Goal: Task Accomplishment & Management: Use online tool/utility

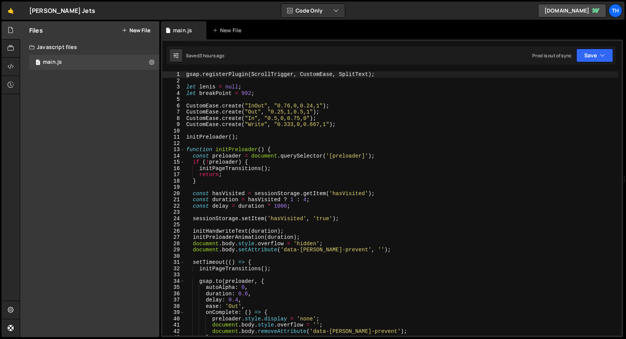
click at [209, 116] on div "gsap . registerPlugin ( ScrollTrigger , CustomEase , SplitText ) ; let [PERSON_…" at bounding box center [402, 209] width 434 height 277
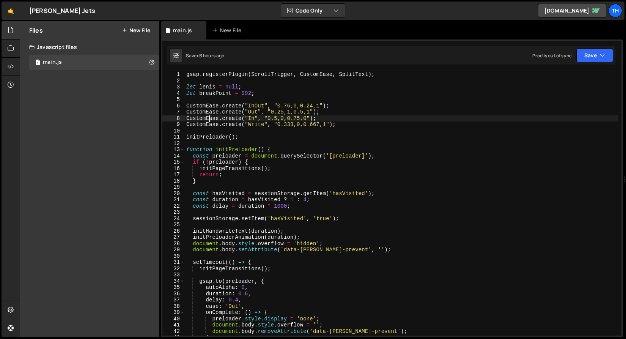
click at [259, 105] on div "gsap . registerPlugin ( ScrollTrigger , CustomEase , SplitText ) ; let [PERSON_…" at bounding box center [402, 209] width 434 height 277
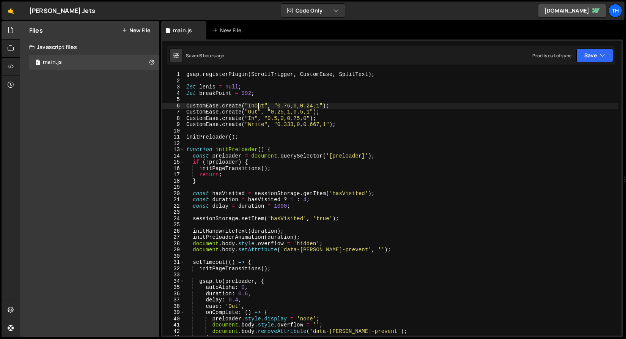
click at [259, 106] on div "gsap . registerPlugin ( ScrollTrigger , CustomEase , SplitText ) ; let [PERSON_…" at bounding box center [402, 209] width 434 height 277
click at [250, 116] on div "gsap . registerPlugin ( ScrollTrigger , CustomEase , SplitText ) ; let [PERSON_…" at bounding box center [402, 209] width 434 height 277
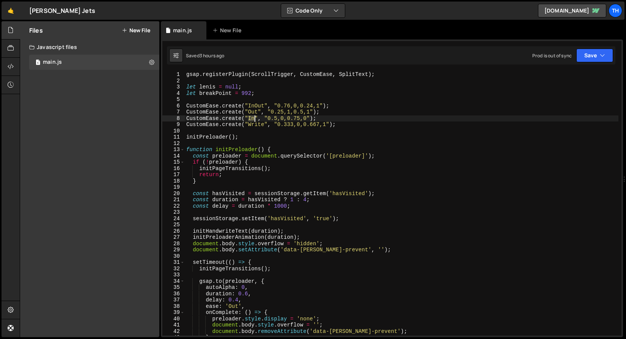
click at [250, 116] on div "gsap . registerPlugin ( ScrollTrigger , CustomEase , SplitText ) ; let [PERSON_…" at bounding box center [402, 209] width 434 height 277
click at [249, 105] on div "gsap . registerPlugin ( ScrollTrigger , CustomEase , SplitText ) ; let [PERSON_…" at bounding box center [402, 209] width 434 height 277
type textarea "CustomEase.create("InOut", "0.76,0,0.24,1");"
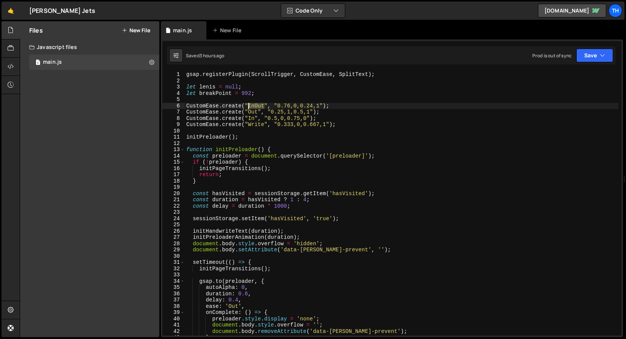
click at [249, 105] on div "gsap . registerPlugin ( ScrollTrigger , CustomEase , SplitText ) ; let [PERSON_…" at bounding box center [402, 209] width 434 height 277
click at [255, 98] on div "gsap . registerPlugin ( ScrollTrigger , CustomEase , SplitText ) ; let [PERSON_…" at bounding box center [402, 209] width 434 height 277
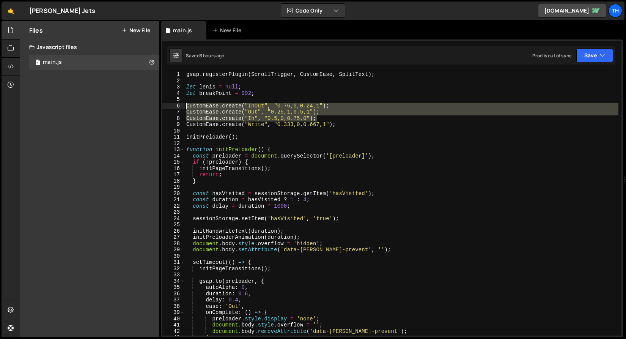
drag, startPoint x: 334, startPoint y: 117, endPoint x: 72, endPoint y: 108, distance: 261.7
click at [72, 108] on div "Files New File Javascript files 1 main.js 0 CSS files Copy share link Edit File…" at bounding box center [323, 179] width 607 height 316
click at [296, 109] on div "gsap . registerPlugin ( ScrollTrigger , CustomEase , SplitText ) ; let [PERSON_…" at bounding box center [402, 203] width 434 height 264
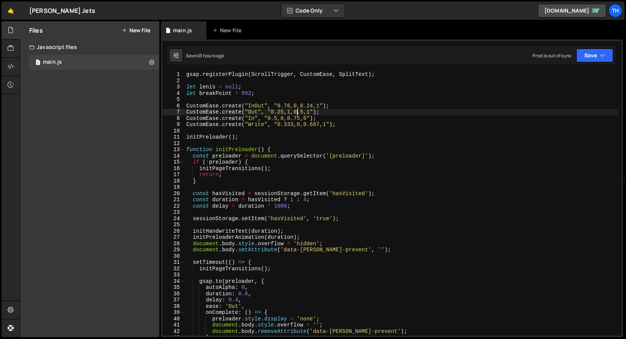
click at [255, 107] on div "gsap . registerPlugin ( ScrollTrigger , CustomEase , SplitText ) ; let [PERSON_…" at bounding box center [402, 209] width 434 height 277
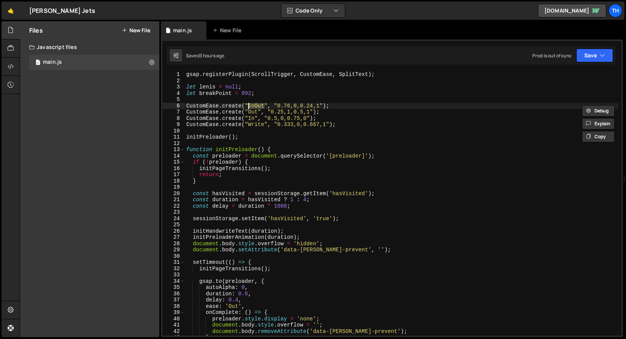
click at [253, 111] on div "gsap . registerPlugin ( ScrollTrigger , CustomEase , SplitText ) ; let [PERSON_…" at bounding box center [402, 209] width 434 height 277
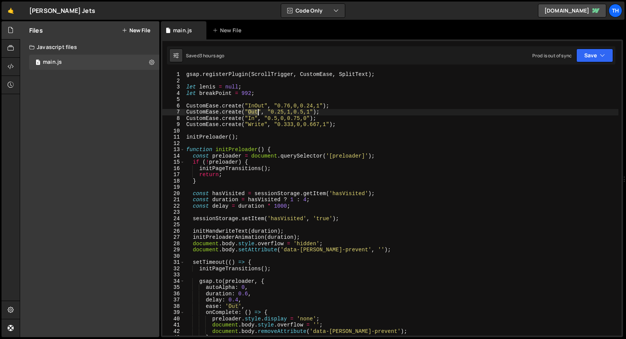
click at [253, 111] on div "gsap . registerPlugin ( ScrollTrigger , CustomEase , SplitText ) ; let [PERSON_…" at bounding box center [402, 209] width 434 height 277
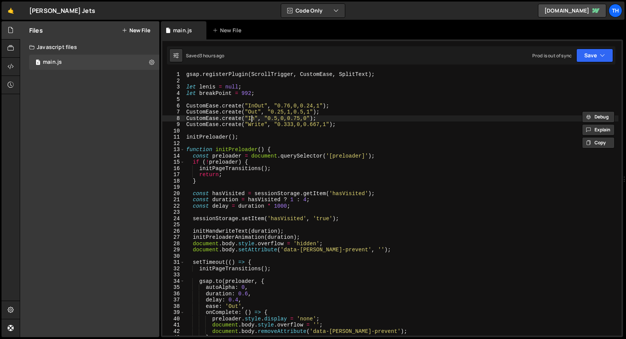
click at [251, 116] on div "gsap . registerPlugin ( ScrollTrigger , CustomEase , SplitText ) ; let [PERSON_…" at bounding box center [402, 209] width 434 height 277
type textarea "CustomEase.create("In", "0.5,0,0.75,0");"
click at [251, 116] on div "gsap . registerPlugin ( ScrollTrigger , CustomEase , SplitText ) ; let [PERSON_…" at bounding box center [402, 209] width 434 height 277
click at [397, 130] on div "gsap . registerPlugin ( ScrollTrigger , CustomEase , SplitText ) ; let [PERSON_…" at bounding box center [402, 209] width 434 height 277
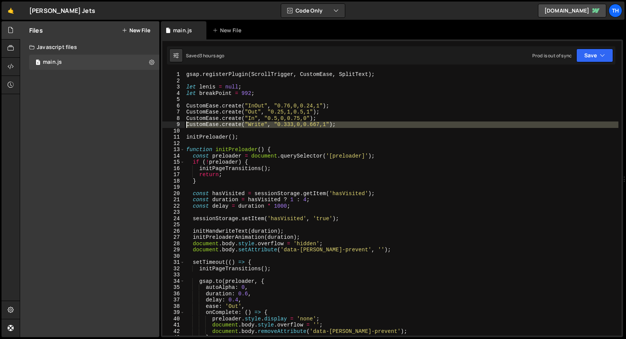
drag, startPoint x: 359, startPoint y: 127, endPoint x: 142, endPoint y: 125, distance: 217.1
click at [142, 125] on div "Files New File Javascript files 1 main.js 0 CSS files Copy share link Edit File…" at bounding box center [323, 179] width 607 height 316
click at [142, 117] on div at bounding box center [142, 117] width 0 height 0
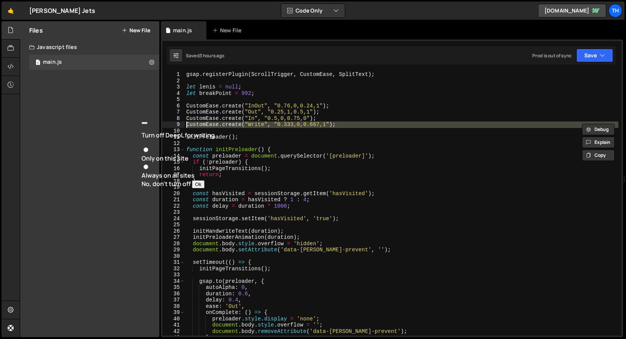
click at [136, 170] on div "Files New File Javascript files 1 main.js 0 CSS files Copy share link Edit File…" at bounding box center [89, 179] width 139 height 316
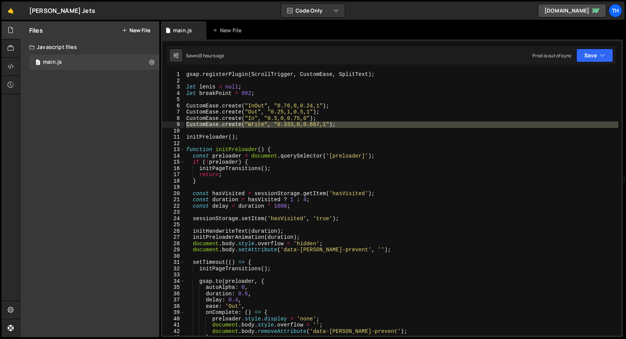
click at [257, 126] on div "gsap . registerPlugin ( ScrollTrigger , CustomEase , SplitText ) ; let [PERSON_…" at bounding box center [402, 203] width 434 height 264
click at [257, 126] on div "gsap . registerPlugin ( ScrollTrigger , CustomEase , SplitText ) ; let [PERSON_…" at bounding box center [402, 209] width 434 height 277
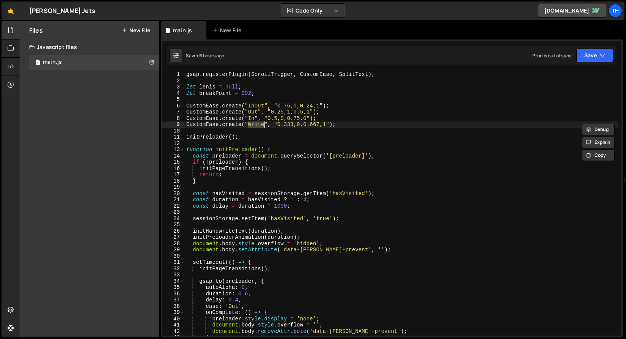
click at [257, 126] on div "gsap . registerPlugin ( ScrollTrigger , CustomEase , SplitText ) ; let [PERSON_…" at bounding box center [402, 203] width 434 height 264
click at [260, 127] on div "gsap . registerPlugin ( ScrollTrigger , CustomEase , SplitText ) ; let [PERSON_…" at bounding box center [402, 209] width 434 height 277
click at [256, 122] on div "gsap . registerPlugin ( ScrollTrigger , CustomEase , SplitText ) ; let [PERSON_…" at bounding box center [402, 209] width 434 height 277
click at [246, 111] on div "gsap . registerPlugin ( ScrollTrigger , CustomEase , SplitText ) ; let [PERSON_…" at bounding box center [402, 209] width 434 height 277
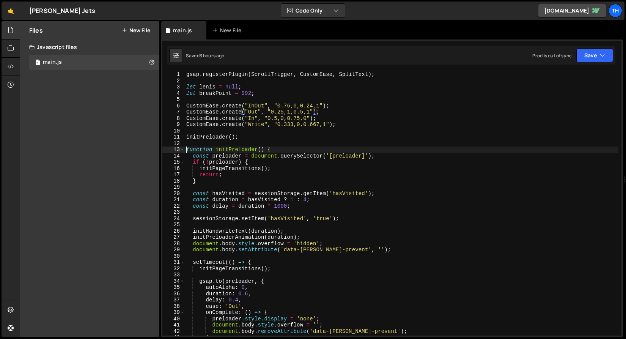
click at [186, 147] on div "gsap . registerPlugin ( ScrollTrigger , CustomEase , SplitText ) ; let [PERSON_…" at bounding box center [402, 209] width 434 height 277
click at [186, 149] on div "gsap . registerPlugin ( ScrollTrigger , CustomEase , SplitText ) ; let [PERSON_…" at bounding box center [402, 209] width 434 height 277
click at [184, 150] on span at bounding box center [182, 150] width 4 height 6
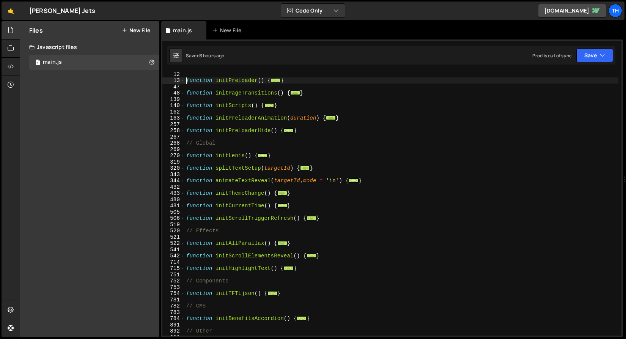
scroll to position [93, 0]
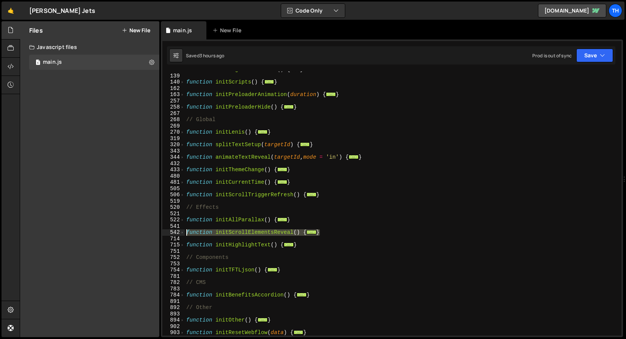
drag, startPoint x: 354, startPoint y: 231, endPoint x: 113, endPoint y: 234, distance: 241.4
click at [113, 234] on div "Files New File Javascript files 1 main.js 0 CSS files Copy share link Edit File…" at bounding box center [323, 179] width 607 height 316
click at [211, 244] on div "function initPageTransitions ( ) { ... } function initScripts ( ) { ... } funct…" at bounding box center [402, 204] width 434 height 277
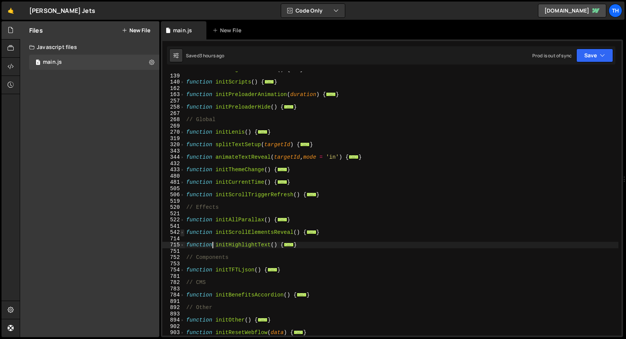
click at [183, 233] on span at bounding box center [182, 232] width 4 height 6
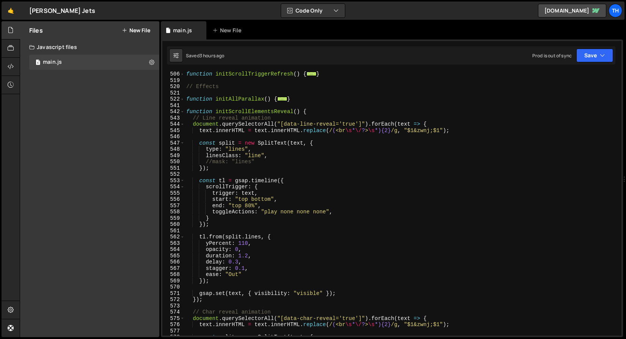
scroll to position [213, 0]
click at [212, 161] on div "function initScrollTriggerRefresh ( ) { ... } // Effects function initAllParall…" at bounding box center [402, 209] width 434 height 277
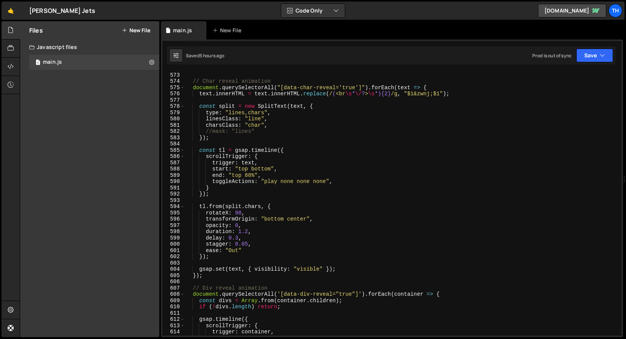
scroll to position [439, 0]
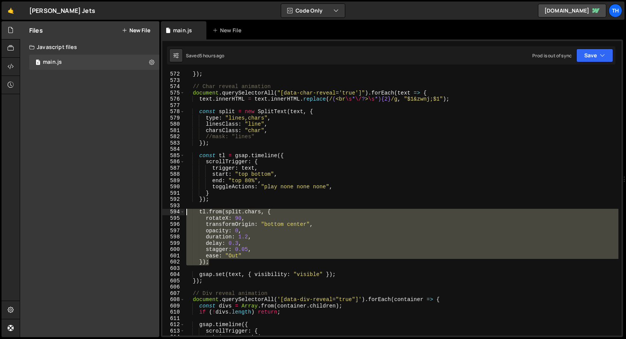
drag, startPoint x: 217, startPoint y: 264, endPoint x: 114, endPoint y: 213, distance: 115.8
click at [114, 213] on div "Files New File Javascript files 1 main.js 0 CSS files Copy share link Edit File…" at bounding box center [323, 179] width 607 height 316
click at [230, 216] on div "}) ; // Char reveal animation document . querySelectorAll ( "[data-char-reveal=…" at bounding box center [402, 203] width 434 height 264
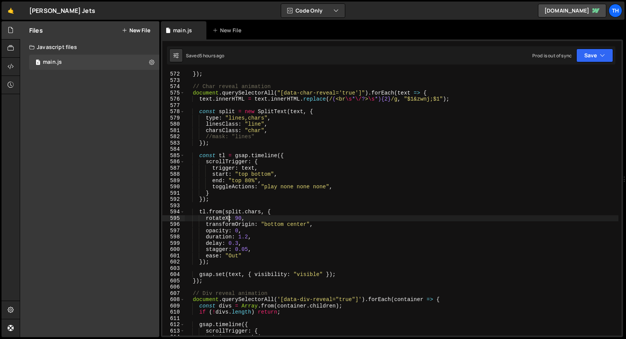
click at [227, 217] on div "}) ; // Char reveal animation document . querySelectorAll ( "[data-char-reveal=…" at bounding box center [402, 209] width 434 height 277
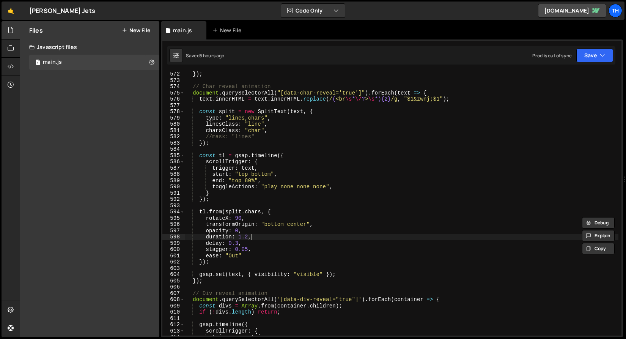
click at [285, 239] on div "}) ; // Char reveal animation document . querySelectorAll ( "[data-char-reveal=…" at bounding box center [402, 209] width 434 height 277
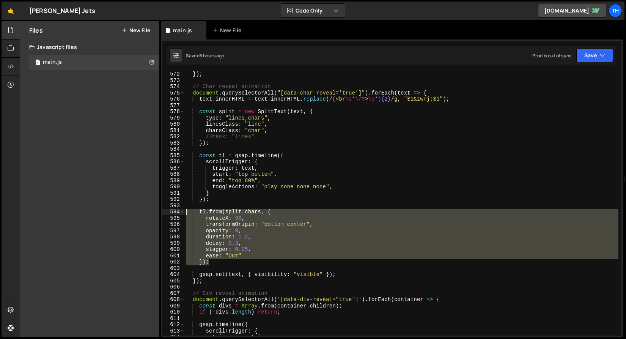
drag, startPoint x: 216, startPoint y: 262, endPoint x: 126, endPoint y: 212, distance: 103.0
click at [126, 212] on div "Files New File Javascript files 1 main.js 0 CSS files Copy share link Edit File…" at bounding box center [323, 179] width 607 height 316
click at [231, 246] on div "}) ; // Char reveal animation document . querySelectorAll ( "[data-char-reveal=…" at bounding box center [402, 203] width 434 height 264
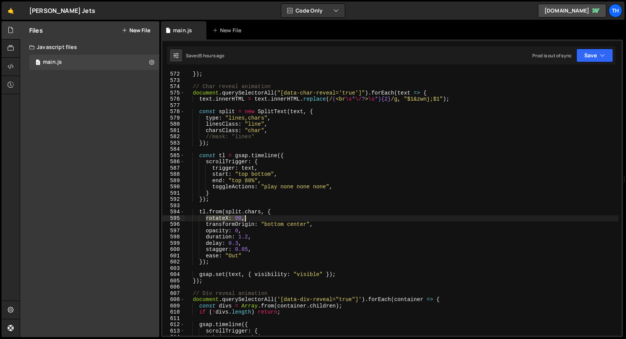
drag, startPoint x: 207, startPoint y: 220, endPoint x: 262, endPoint y: 218, distance: 55.4
click at [262, 218] on div "}) ; // Char reveal animation document . querySelectorAll ( "[data-char-reveal=…" at bounding box center [402, 209] width 434 height 277
paste textarea "filter: "blur(8px)""
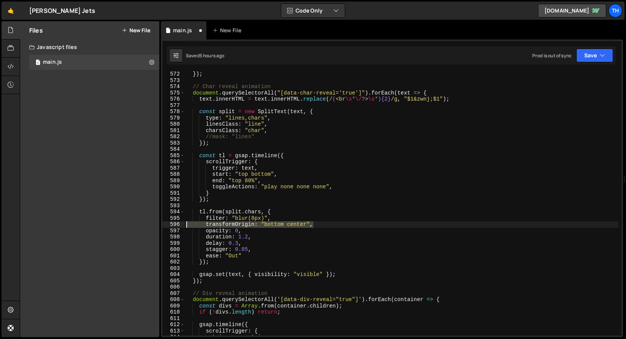
drag, startPoint x: 314, startPoint y: 225, endPoint x: 159, endPoint y: 225, distance: 154.5
click at [159, 225] on div "Files New File Javascript files 1 main.js 0 CSS files Copy share link Edit File…" at bounding box center [323, 179] width 607 height 316
type textarea "transformOrigin: "bottom center","
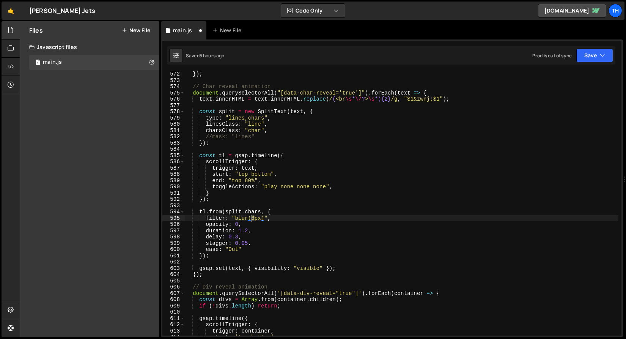
click at [251, 218] on div "}) ; // Char reveal animation document . querySelectorAll ( "[data-char-reveal=…" at bounding box center [402, 209] width 434 height 277
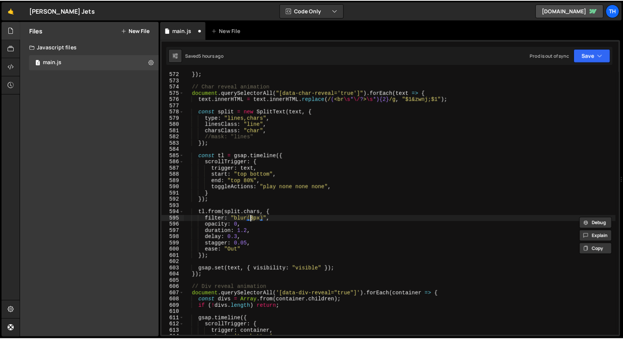
scroll to position [0, 5]
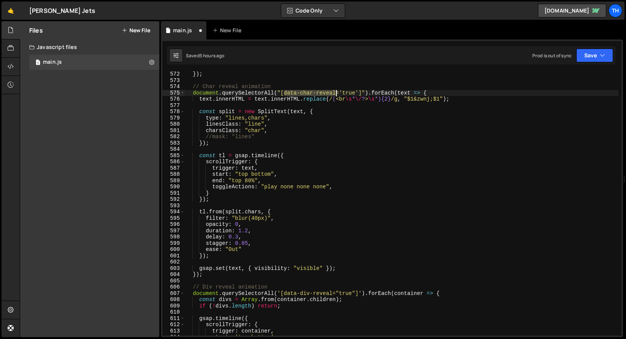
drag, startPoint x: 284, startPoint y: 94, endPoint x: 336, endPoint y: 91, distance: 52.5
click at [336, 91] on div "}) ; // Char reveal animation document . querySelectorAll ( "[data-char-reveal=…" at bounding box center [402, 209] width 434 height 277
click at [607, 58] on button "Save" at bounding box center [595, 56] width 37 height 14
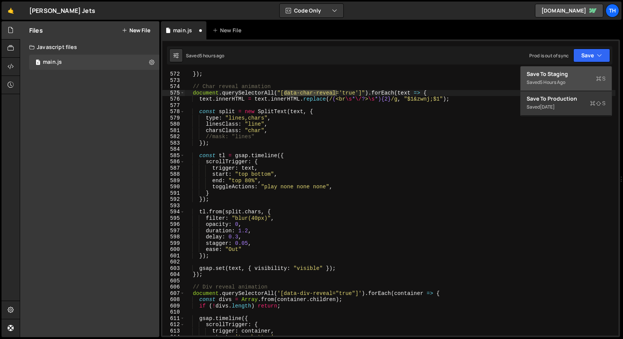
click at [589, 75] on div "Save to Staging S" at bounding box center [566, 74] width 79 height 8
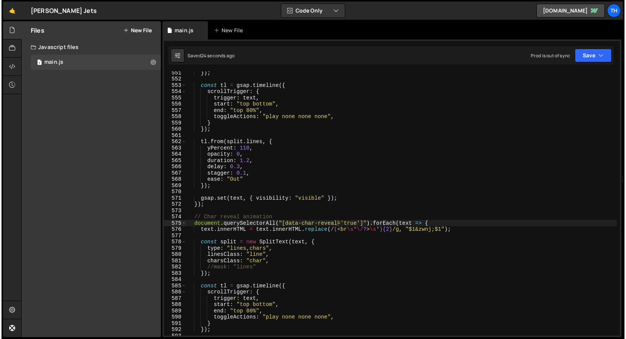
scroll to position [3549, 0]
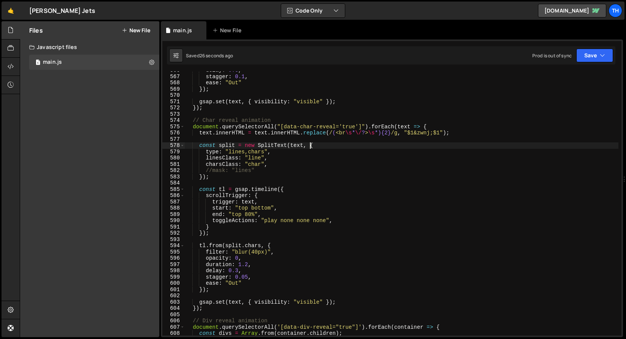
click at [309, 146] on div "delay : 0.3 , stagger : 0.1 , ease : "Out" }) ; gsap . set ( text , { visibilit…" at bounding box center [402, 205] width 434 height 277
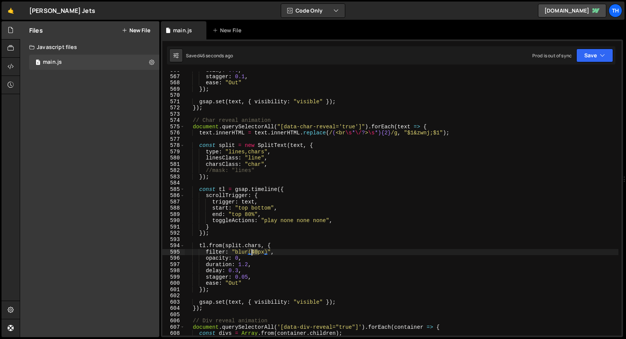
drag, startPoint x: 258, startPoint y: 253, endPoint x: 251, endPoint y: 252, distance: 7.3
click at [251, 252] on div "delay : 0.3 , stagger : 0.1 , ease : "Out" }) ; gsap . set ( text , { visibilit…" at bounding box center [402, 205] width 434 height 277
click at [310, 254] on div "delay : 0.3 , stagger : 0.1 , ease : "Out" }) ; gsap . set ( text , { visibilit…" at bounding box center [402, 205] width 434 height 277
click at [598, 50] on button "Save" at bounding box center [595, 56] width 37 height 14
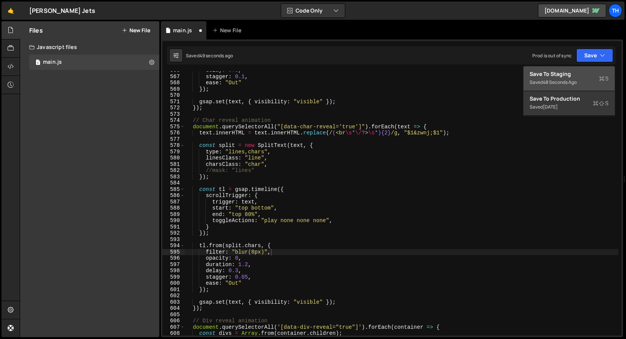
click at [580, 77] on div "Save to Staging S" at bounding box center [569, 74] width 79 height 8
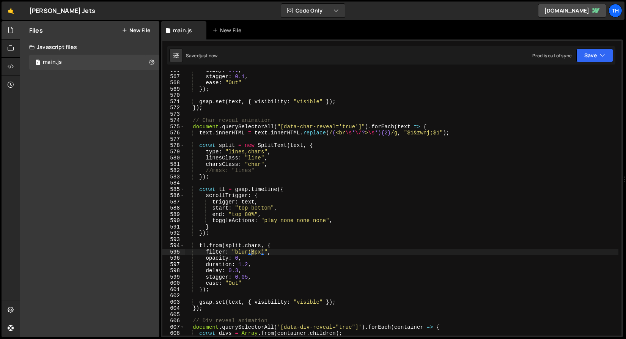
drag, startPoint x: 254, startPoint y: 250, endPoint x: 252, endPoint y: 253, distance: 3.9
click at [252, 253] on div "delay : 0.3 , stagger : 0.1 , ease : "Out" }) ; gsap . set ( text , { visibilit…" at bounding box center [402, 205] width 434 height 277
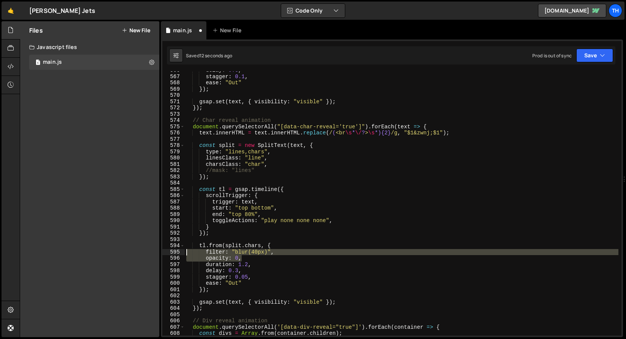
drag, startPoint x: 256, startPoint y: 259, endPoint x: 145, endPoint y: 254, distance: 111.0
click at [145, 254] on div "Files New File Javascript files 1 main.js 0 CSS files Copy share link Edit File…" at bounding box center [323, 179] width 607 height 316
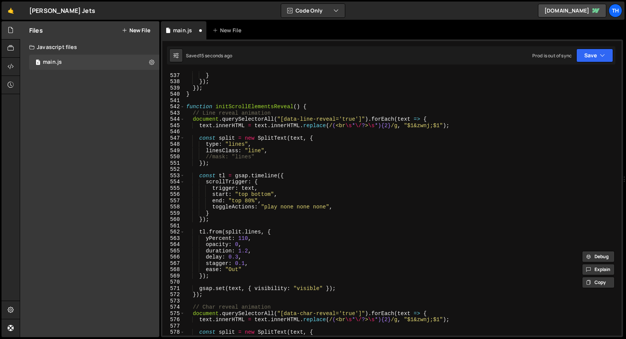
scroll to position [3339, 0]
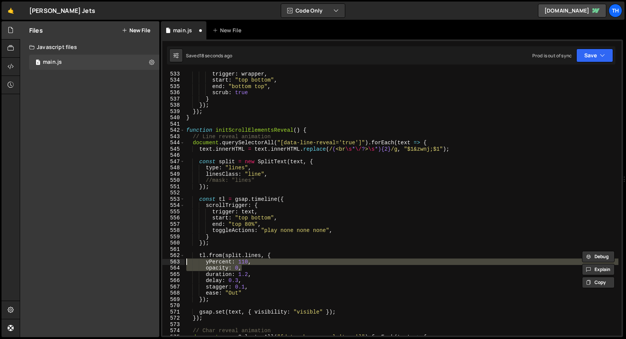
drag, startPoint x: 257, startPoint y: 267, endPoint x: 160, endPoint y: 263, distance: 97.3
click at [160, 263] on div "Files New File Javascript files 1 main.js 0 CSS files Copy share link Edit File…" at bounding box center [323, 179] width 607 height 316
paste textarea
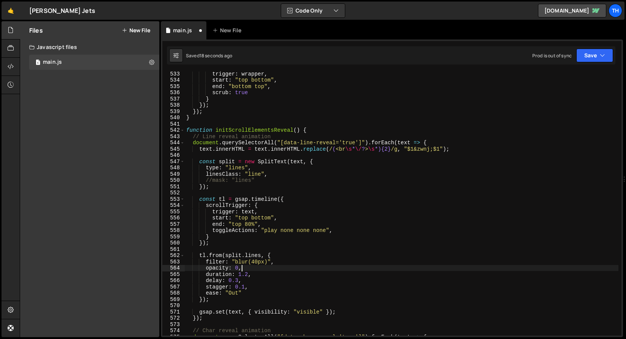
scroll to position [0, 3]
click at [598, 57] on button "Save" at bounding box center [595, 56] width 37 height 14
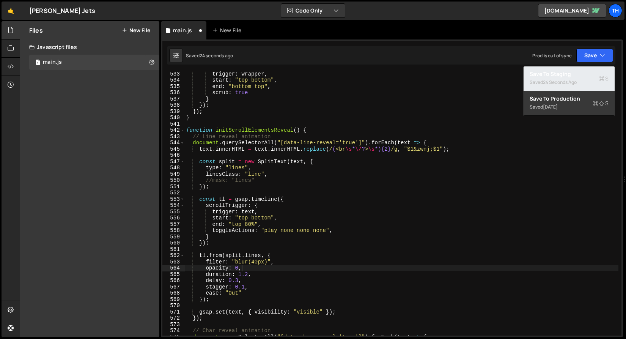
drag, startPoint x: 582, startPoint y: 71, endPoint x: 576, endPoint y: 72, distance: 5.7
click at [582, 71] on div "Save to Staging S" at bounding box center [569, 74] width 79 height 8
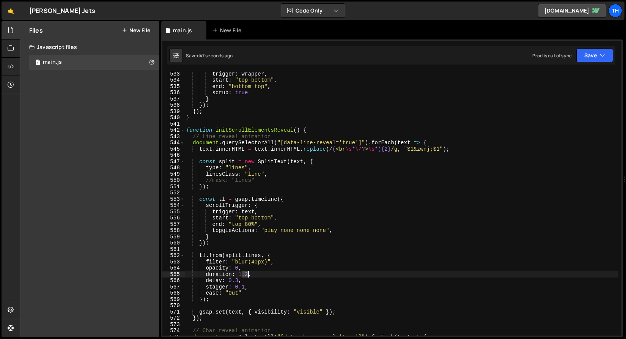
drag, startPoint x: 242, startPoint y: 275, endPoint x: 247, endPoint y: 275, distance: 5.3
click at [247, 275] on div "trigger : wrapper , start : "top bottom" , end : "bottom top" , scrub : true } …" at bounding box center [402, 209] width 434 height 277
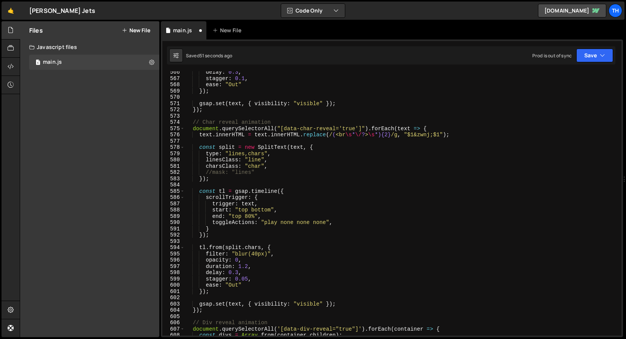
scroll to position [3547, 0]
click at [244, 267] on div "delay : 0.3 , stagger : 0.1 , ease : "Out" }) ; gsap . set ( text , { visibilit…" at bounding box center [402, 207] width 434 height 277
drag, startPoint x: 243, startPoint y: 266, endPoint x: 247, endPoint y: 267, distance: 5.0
click at [247, 267] on div "delay : 0.3 , stagger : 0.1 , ease : "Out" }) ; gsap . set ( text , { visibilit…" at bounding box center [402, 207] width 434 height 277
click at [266, 274] on div "delay : 0.3 , stagger : 0.1 , ease : "Out" }) ; gsap . set ( text , { visibilit…" at bounding box center [402, 207] width 434 height 277
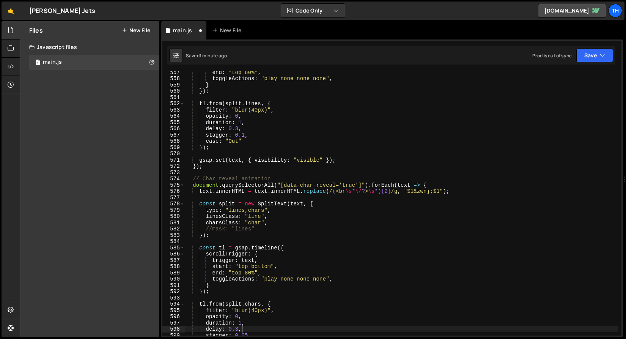
scroll to position [3443, 0]
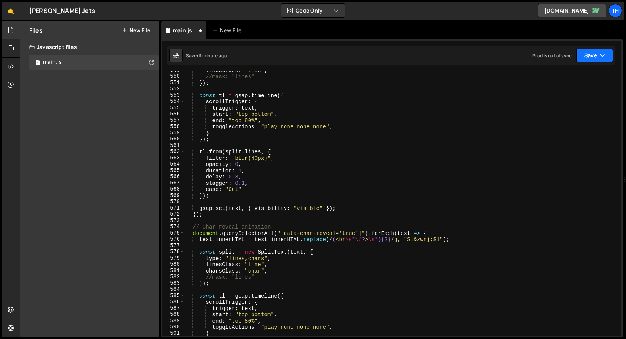
click at [586, 58] on button "Save" at bounding box center [595, 56] width 37 height 14
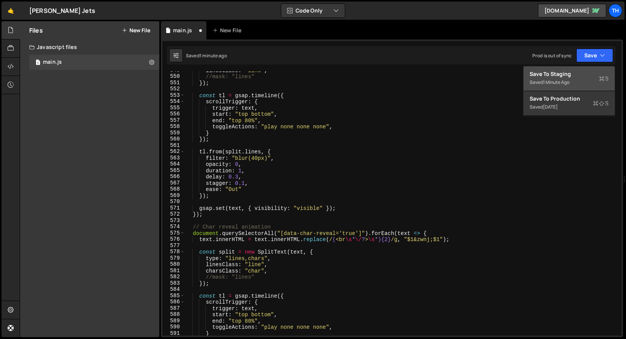
click at [580, 71] on div "Save to Staging S" at bounding box center [569, 74] width 79 height 8
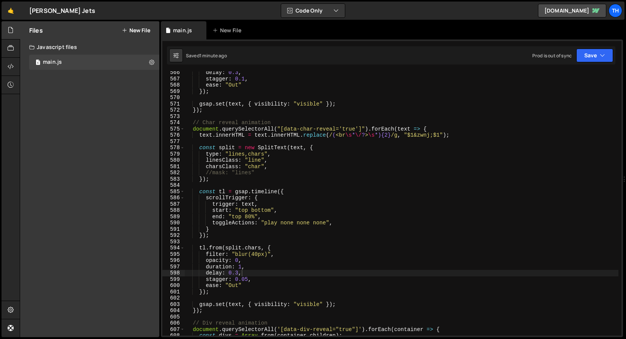
scroll to position [3556, 0]
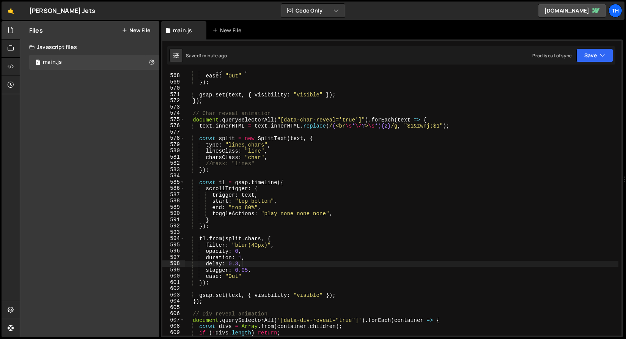
click at [254, 245] on div "stagger : 0.1 , ease : "Out" }) ; gsap . set ( text , { visibility : "visible" …" at bounding box center [402, 204] width 434 height 277
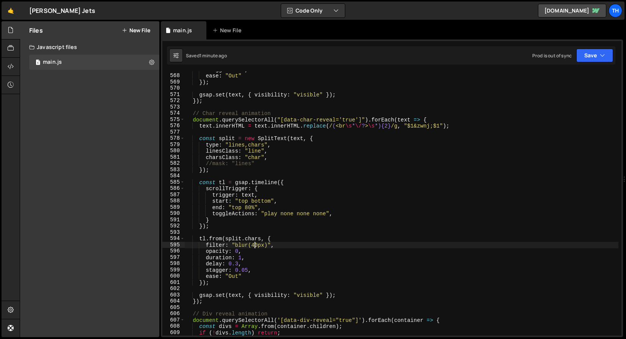
click at [254, 245] on div "stagger : 0.1 , ease : "Out" }) ; gsap . set ( text , { visibility : "visible" …" at bounding box center [402, 204] width 434 height 277
click at [259, 244] on div "stagger : 0.1 , ease : "Out" }) ; gsap . set ( text , { visibility : "visible" …" at bounding box center [402, 203] width 434 height 264
drag, startPoint x: 258, startPoint y: 243, endPoint x: 252, endPoint y: 243, distance: 6.1
click at [252, 243] on div "stagger : 0.1 , ease : "Out" }) ; gsap . set ( text , { visibility : "visible" …" at bounding box center [402, 204] width 434 height 277
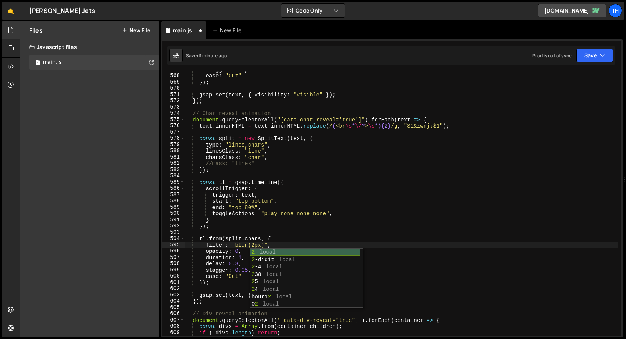
scroll to position [0, 5]
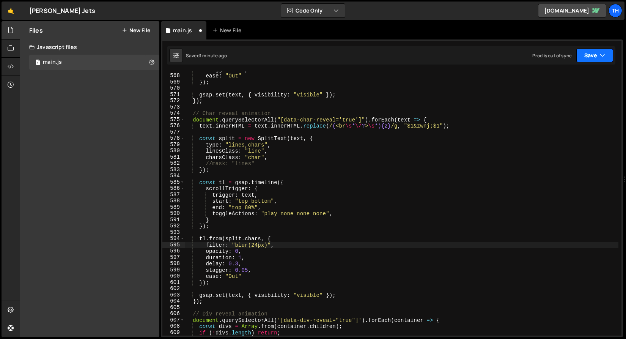
click at [596, 50] on button "Save" at bounding box center [595, 56] width 37 height 14
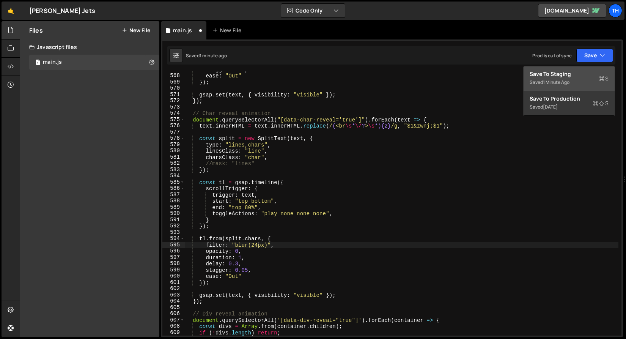
click at [579, 73] on div "Save to Staging S" at bounding box center [569, 74] width 79 height 8
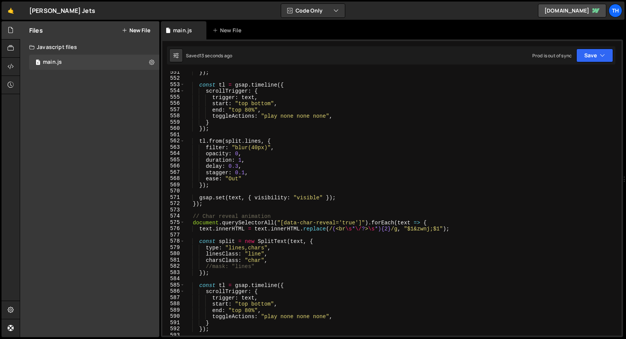
scroll to position [3441, 0]
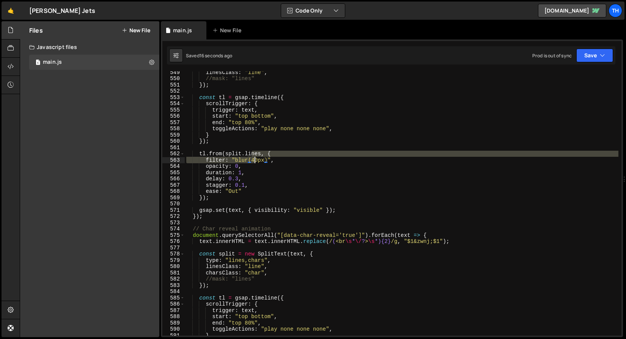
drag, startPoint x: 252, startPoint y: 157, endPoint x: 255, endPoint y: 159, distance: 3.9
click at [255, 159] on div "linesClass : "line" , //mask: "lines" }) ; const tl = gsap . timeline ({ scroll…" at bounding box center [402, 207] width 434 height 277
click at [255, 159] on div "linesClass : "line" , //mask: "lines" }) ; const tl = gsap . timeline ({ scroll…" at bounding box center [402, 203] width 434 height 264
drag, startPoint x: 252, startPoint y: 159, endPoint x: 257, endPoint y: 159, distance: 4.6
click at [257, 159] on div "linesClass : "line" , //mask: "lines" }) ; const tl = gsap . timeline ({ scroll…" at bounding box center [402, 207] width 434 height 277
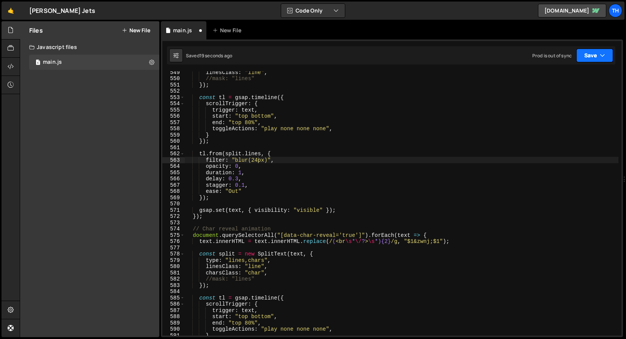
click at [587, 55] on button "Save" at bounding box center [595, 56] width 37 height 14
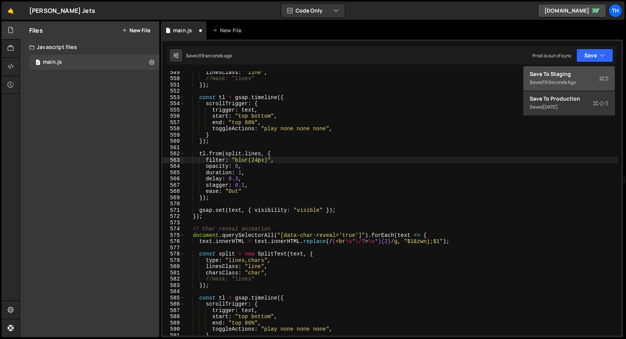
click at [578, 73] on div "Save to Staging S" at bounding box center [569, 74] width 79 height 8
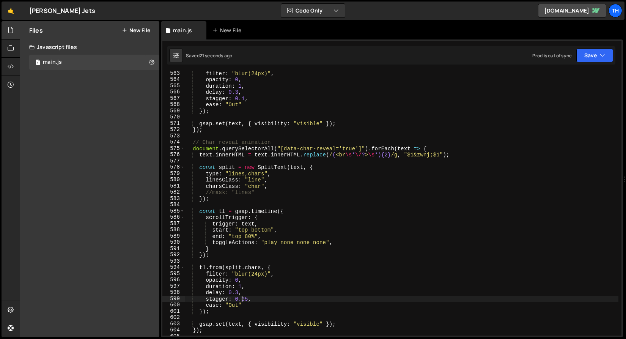
scroll to position [0, 4]
drag, startPoint x: 242, startPoint y: 298, endPoint x: 247, endPoint y: 299, distance: 5.1
click at [247, 299] on div "filter : "blur(24px)" , opacity : 0 , duration : 1 , delay : 0.3 , stagger : 0.…" at bounding box center [402, 208] width 434 height 277
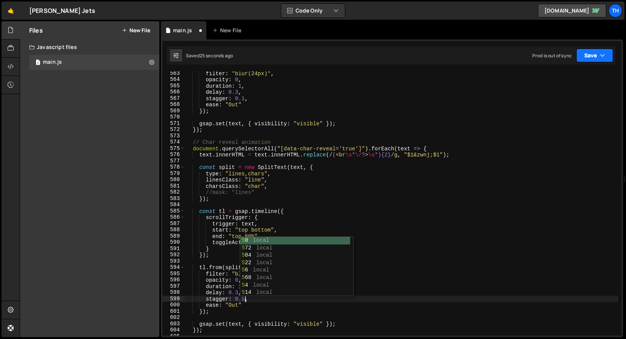
click at [589, 54] on button "Save" at bounding box center [595, 56] width 37 height 14
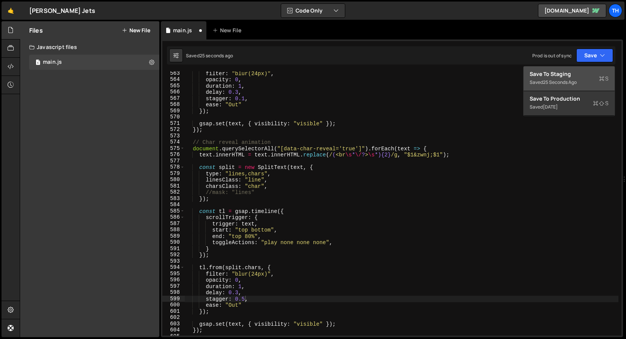
click at [575, 79] on div "25 seconds ago" at bounding box center [560, 82] width 34 height 6
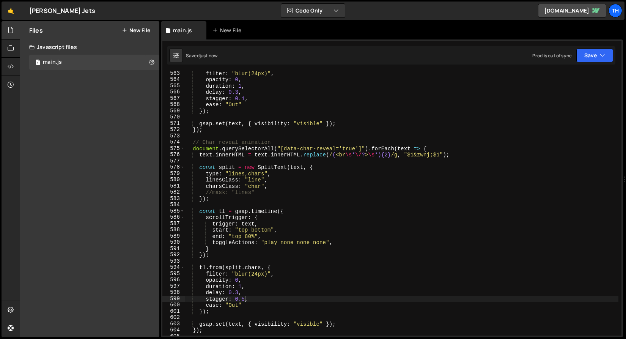
click at [240, 288] on div "filter : "blur(24px)" , opacity : 0 , duration : 1 , delay : 0.3 , stagger : 0.…" at bounding box center [402, 208] width 434 height 277
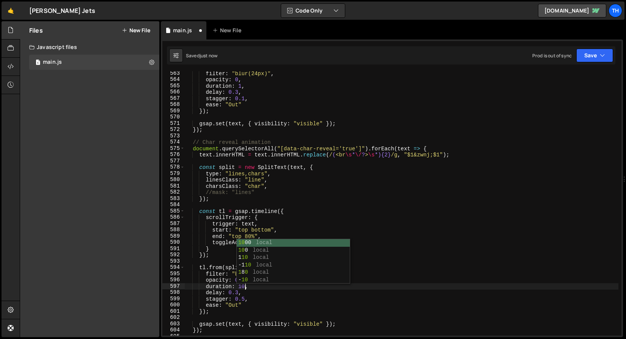
click at [232, 298] on div "filter : "blur(24px)" , opacity : 0 , duration : 1 , delay : 0.3 , stagger : 0.…" at bounding box center [402, 208] width 434 height 277
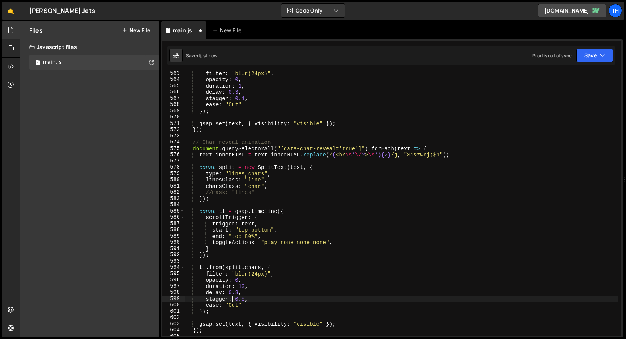
click at [235, 293] on div "filter : "blur(24px)" , opacity : 0 , duration : 1 , delay : 0.3 , stagger : 0.…" at bounding box center [402, 208] width 434 height 277
click at [241, 301] on div "filter : "blur(24px)" , opacity : 0 , duration : 1 , delay : 0.3 , stagger : 0.…" at bounding box center [402, 208] width 434 height 277
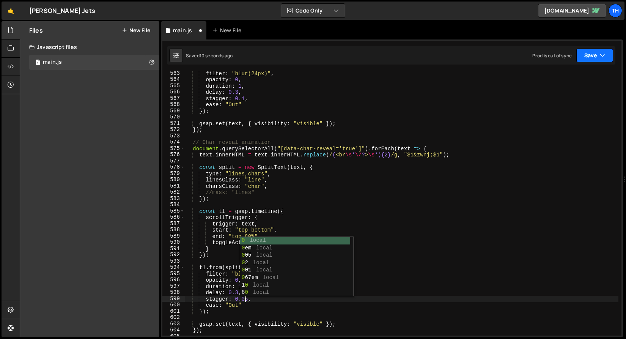
click at [594, 55] on button "Save" at bounding box center [595, 56] width 37 height 14
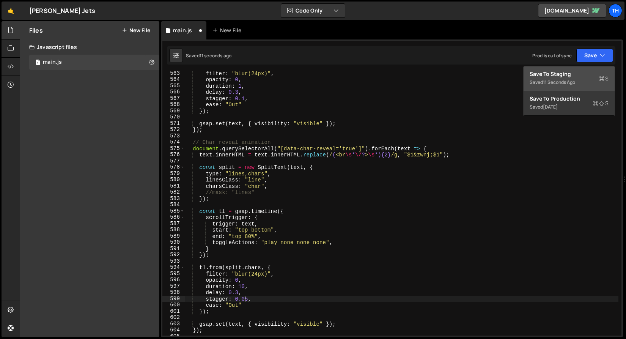
click at [583, 69] on button "Save to Staging S Saved 11 seconds ago" at bounding box center [569, 78] width 91 height 25
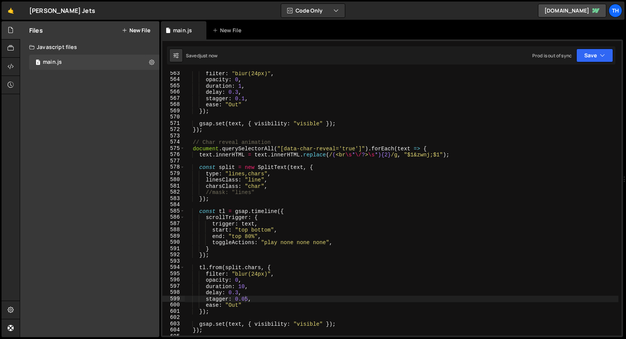
click at [244, 299] on div "filter : "blur(24px)" , opacity : 0 , duration : 1 , delay : 0.3 , stagger : 0.…" at bounding box center [402, 208] width 434 height 277
drag, startPoint x: 596, startPoint y: 60, endPoint x: 592, endPoint y: 67, distance: 8.7
click at [596, 60] on button "Save" at bounding box center [595, 56] width 37 height 14
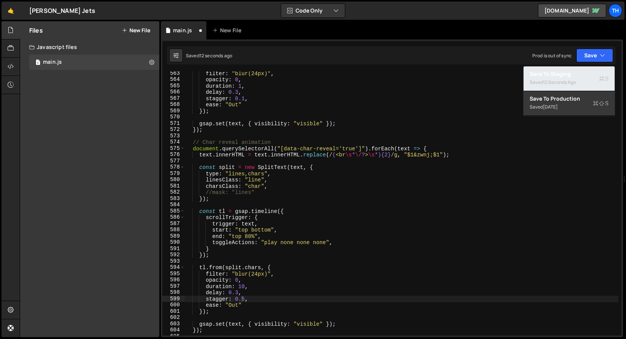
click at [587, 75] on div "Save to Staging S" at bounding box center [569, 74] width 79 height 8
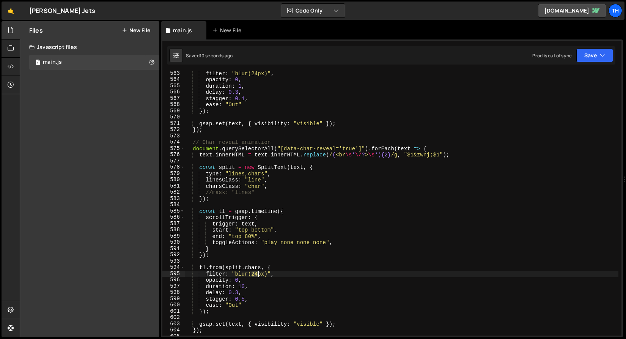
drag, startPoint x: 252, startPoint y: 272, endPoint x: 257, endPoint y: 273, distance: 5.8
click at [257, 273] on div "filter : "blur(24px)" , opacity : 0 , duration : 1 , delay : 0.3 , stagger : 0.…" at bounding box center [402, 208] width 434 height 277
click at [585, 57] on button "Save" at bounding box center [595, 56] width 37 height 14
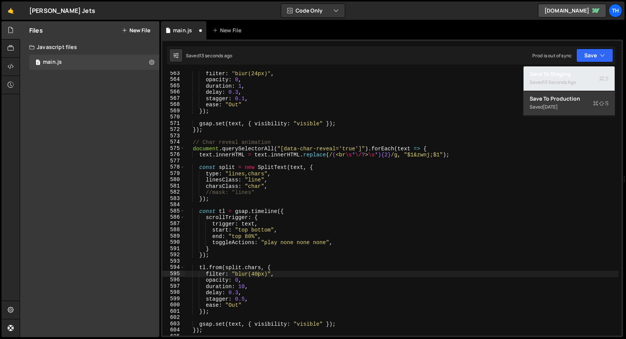
drag, startPoint x: 582, startPoint y: 69, endPoint x: 493, endPoint y: 42, distance: 93.8
click at [582, 69] on button "Save to Staging S Saved 13 seconds ago" at bounding box center [569, 78] width 91 height 25
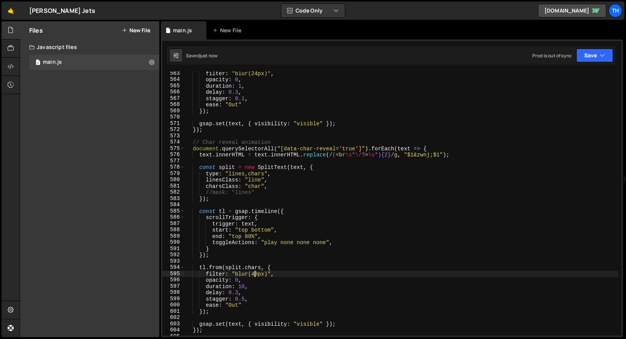
click at [256, 274] on div "filter : "blur(24px)" , opacity : 0 , duration : 1 , delay : 0.3 , stagger : 0.…" at bounding box center [402, 208] width 434 height 277
drag, startPoint x: 257, startPoint y: 275, endPoint x: 252, endPoint y: 273, distance: 5.2
click at [252, 273] on div "filter : "blur(24px)" , opacity : 0 , duration : 1 , delay : 0.3 , stagger : 0.…" at bounding box center [402, 208] width 434 height 277
click at [605, 58] on button "Save" at bounding box center [595, 56] width 37 height 14
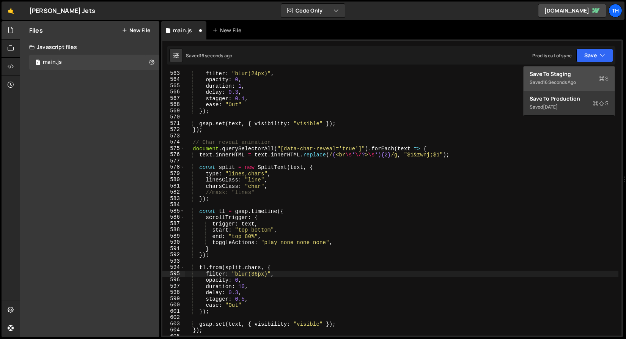
click at [591, 74] on div "Save to Staging S" at bounding box center [569, 74] width 79 height 8
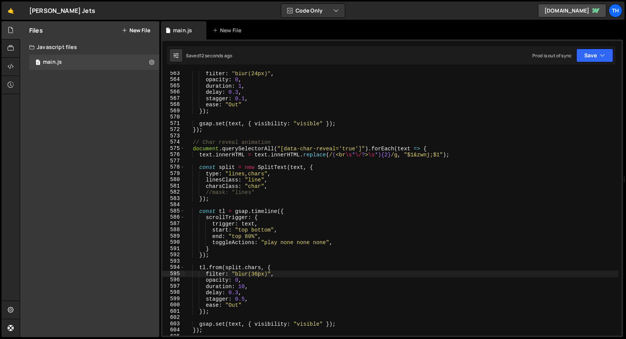
click at [245, 285] on div "filter : "blur(24px)" , opacity : 0 , duration : 1 , delay : 0.3 , stagger : 0.…" at bounding box center [402, 208] width 434 height 277
click at [242, 298] on div "filter : "blur(24px)" , opacity : 0 , duration : 1 , delay : 0.3 , stagger : 0.…" at bounding box center [402, 208] width 434 height 277
click at [608, 57] on button "Save" at bounding box center [595, 56] width 37 height 14
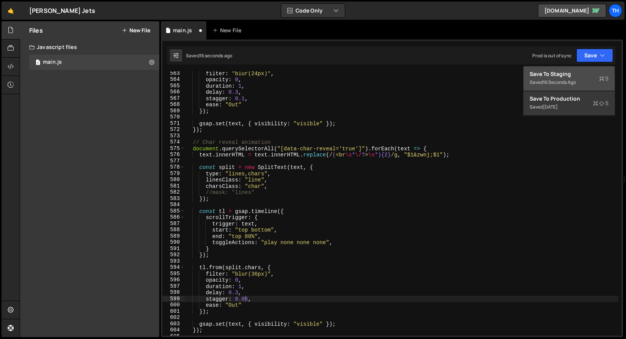
click at [599, 66] on button "Save to Staging S Saved 16 seconds ago" at bounding box center [569, 78] width 91 height 25
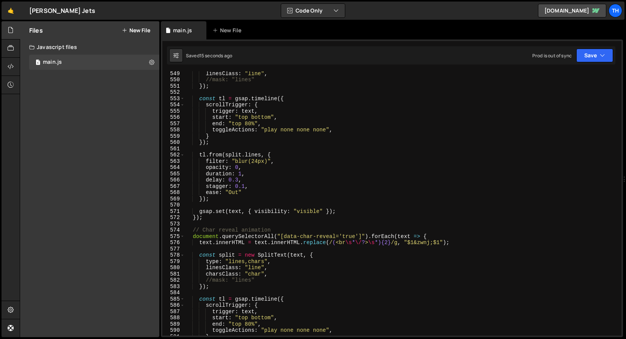
scroll to position [3443, 0]
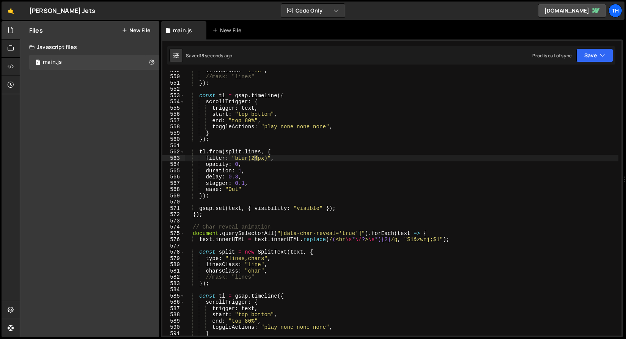
drag, startPoint x: 258, startPoint y: 157, endPoint x: 252, endPoint y: 157, distance: 6.1
click at [252, 157] on div "linesClass : "line" , //mask: "lines" }) ; const tl = gsap . timeline ({ scroll…" at bounding box center [402, 205] width 434 height 277
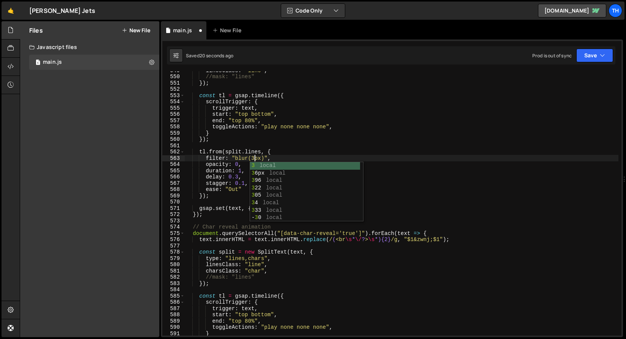
type textarea "filter: "blur(36px)","
click at [308, 143] on div "linesClass : "line" , //mask: "lines" }) ; const tl = gsap . timeline ({ scroll…" at bounding box center [402, 205] width 434 height 277
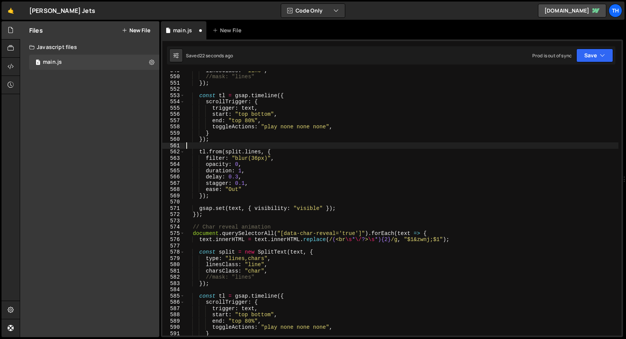
scroll to position [3532, 0]
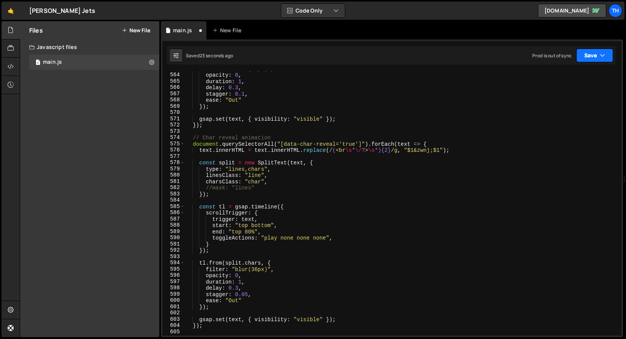
click at [601, 62] on button "Save" at bounding box center [595, 56] width 37 height 14
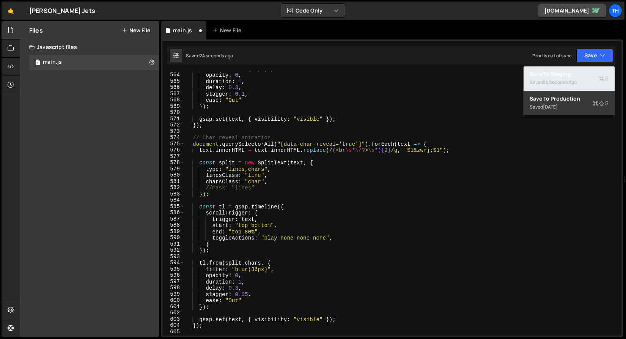
click at [579, 79] on div "Saved 24 seconds ago" at bounding box center [569, 82] width 79 height 9
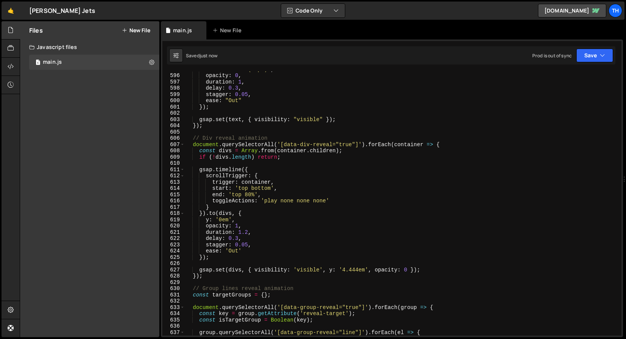
scroll to position [3782, 0]
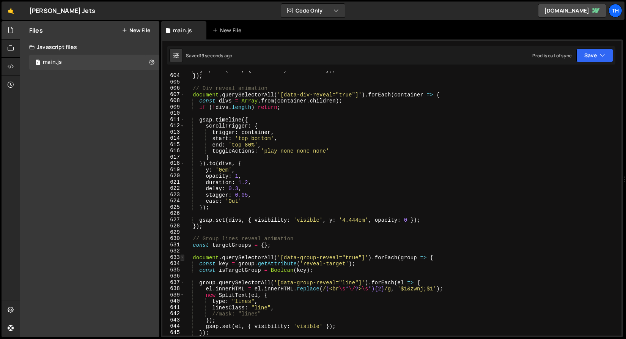
click at [180, 258] on span at bounding box center [182, 257] width 4 height 6
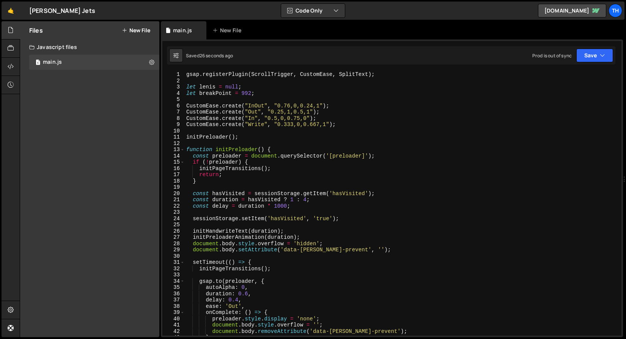
scroll to position [0, 0]
click at [183, 149] on span at bounding box center [182, 150] width 4 height 6
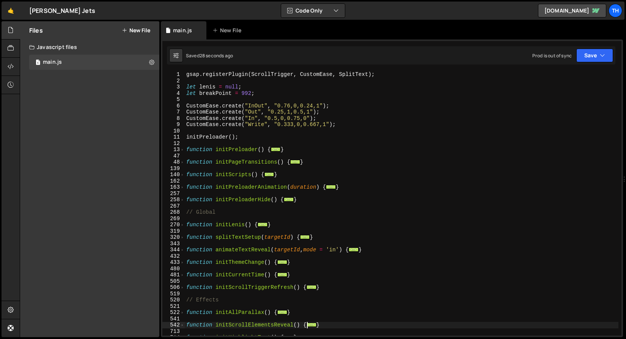
scroll to position [75, 0]
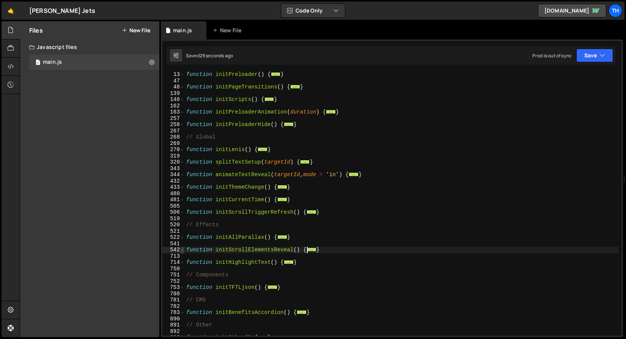
click at [183, 251] on span at bounding box center [182, 250] width 4 height 6
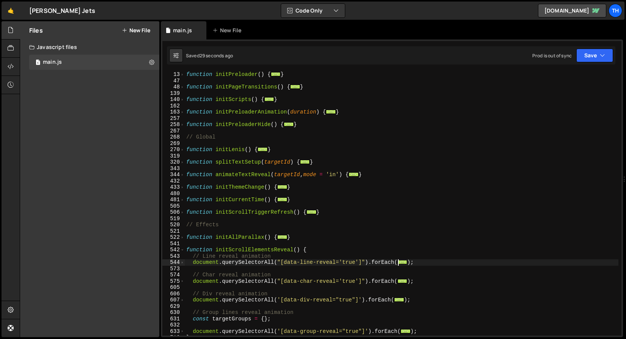
scroll to position [175, 0]
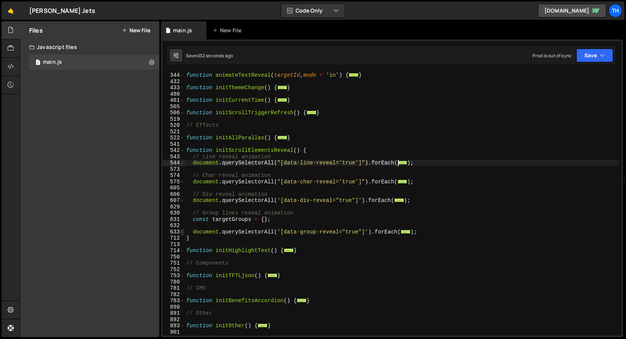
click at [181, 231] on span at bounding box center [182, 232] width 4 height 6
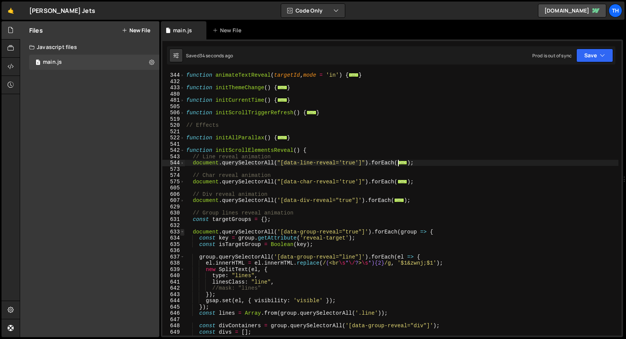
click at [181, 231] on span at bounding box center [182, 232] width 4 height 6
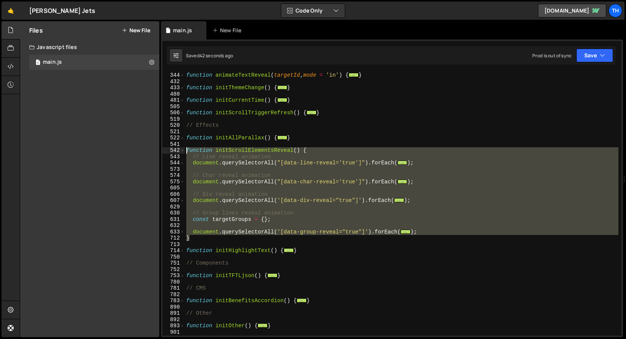
drag, startPoint x: 195, startPoint y: 237, endPoint x: 165, endPoint y: 151, distance: 91.2
click at [165, 151] on div "343 344 432 433 480 481 505 506 519 520 521 522 541 542 543 544 573 574 575 605…" at bounding box center [391, 203] width 459 height 264
click at [230, 177] on div "function animateTextReveal ( targetId , mode = 'in' ) { ... } function initThem…" at bounding box center [402, 203] width 434 height 264
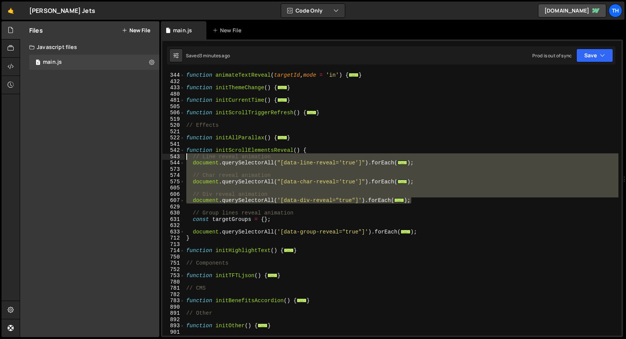
drag, startPoint x: 427, startPoint y: 201, endPoint x: 140, endPoint y: 154, distance: 291.4
click at [140, 154] on div "Files New File Javascript files 1 main.js 0 CSS files Copy share link Edit File…" at bounding box center [323, 179] width 607 height 316
click at [572, 6] on link "[DOMAIN_NAME]" at bounding box center [572, 11] width 68 height 14
click at [235, 174] on div "function animateTextReveal ( targetId , mode = 'in' ) { ... } function initThem…" at bounding box center [400, 203] width 431 height 264
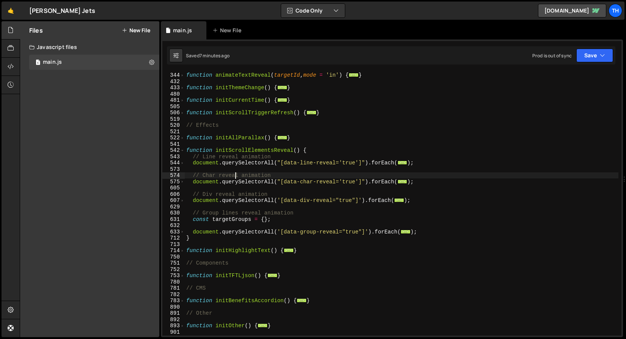
click at [185, 199] on div "function animateTextReveal ( targetId , mode = 'in' ) { ... } function initThem…" at bounding box center [402, 204] width 434 height 277
click at [184, 199] on div "document.querySelectorAll('[data-div-reveal="true"]').forEach(container => { 34…" at bounding box center [391, 203] width 459 height 264
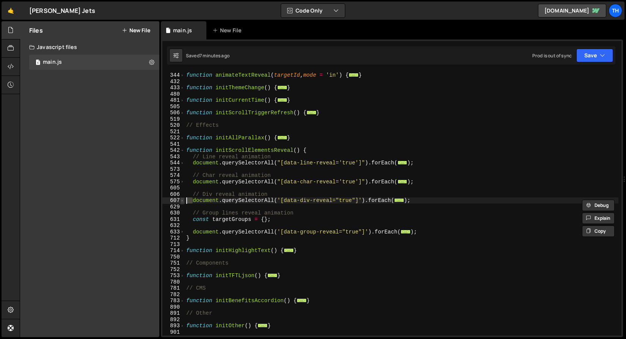
click at [182, 201] on span at bounding box center [182, 200] width 4 height 6
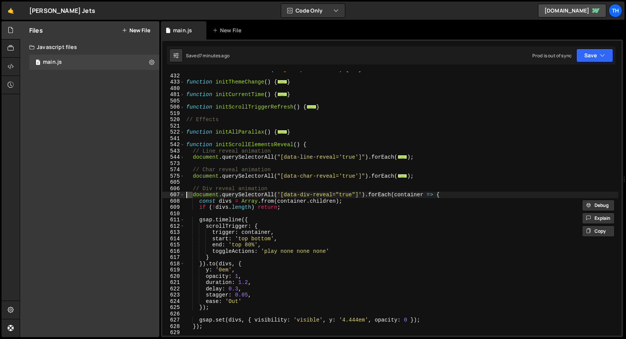
scroll to position [186, 0]
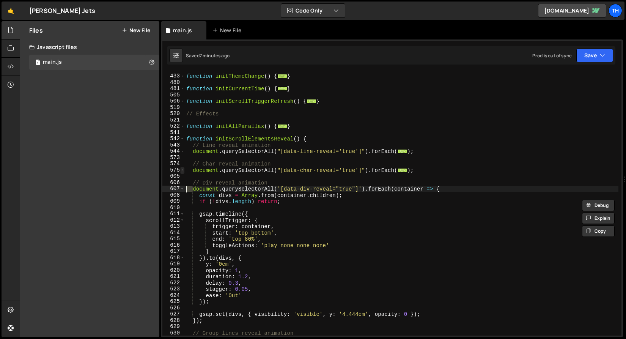
click at [182, 172] on span at bounding box center [182, 170] width 4 height 6
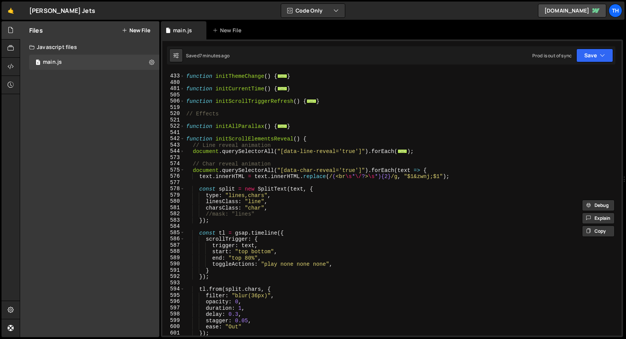
scroll to position [262, 0]
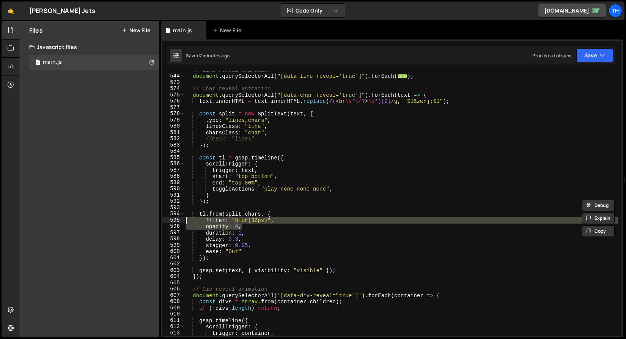
drag, startPoint x: 252, startPoint y: 227, endPoint x: 150, endPoint y: 221, distance: 101.9
click at [150, 221] on div "Files New File Javascript files 1 main.js 0 CSS files Copy share link Edit File…" at bounding box center [323, 179] width 607 height 316
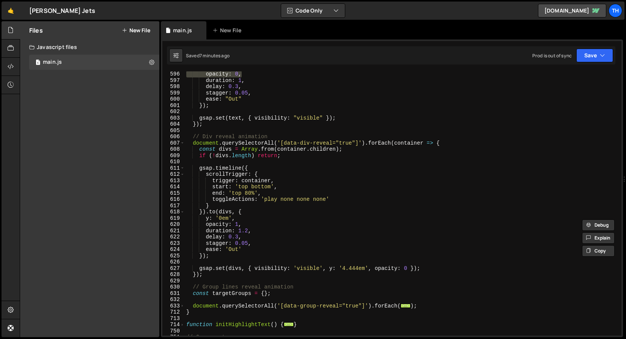
scroll to position [414, 0]
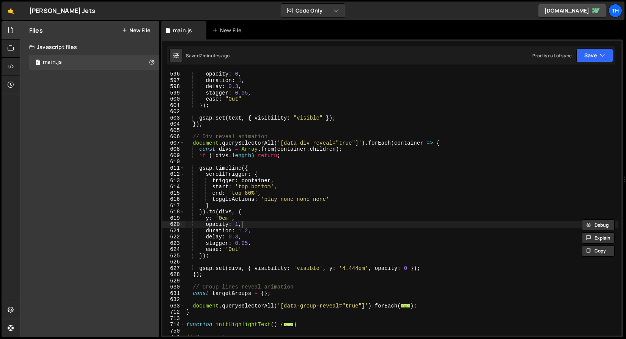
click at [256, 225] on div "opacity : 0 , duration : 1 , delay : 0.3 , stagger : 0.05 , ease : "Out" }) ; g…" at bounding box center [402, 209] width 434 height 277
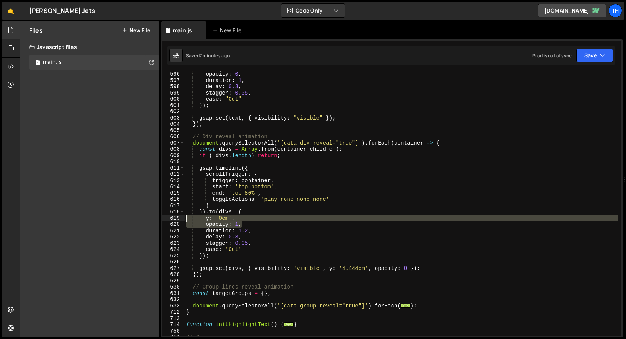
drag, startPoint x: 260, startPoint y: 225, endPoint x: 165, endPoint y: 219, distance: 94.8
click at [165, 219] on div "opacity: 1, 596 597 598 599 600 601 602 603 604 605 606 607 608 609 610 611 612…" at bounding box center [391, 203] width 459 height 264
paste textarea "opacity: 0"
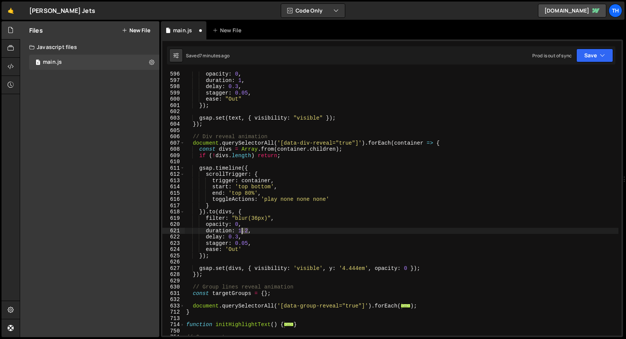
drag, startPoint x: 249, startPoint y: 233, endPoint x: 243, endPoint y: 232, distance: 6.1
click at [243, 232] on div "opacity : 0 , duration : 1 , delay : 0.3 , stagger : 0.05 , ease : "Out" }) ; g…" at bounding box center [402, 209] width 434 height 277
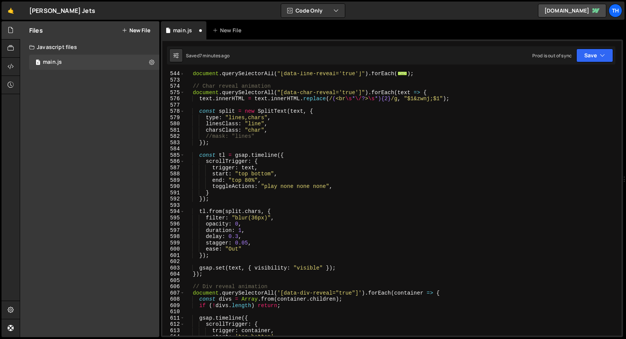
scroll to position [311, 0]
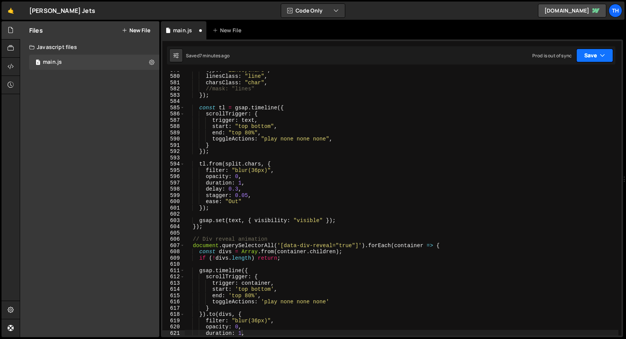
click at [591, 52] on button "Save" at bounding box center [595, 56] width 37 height 14
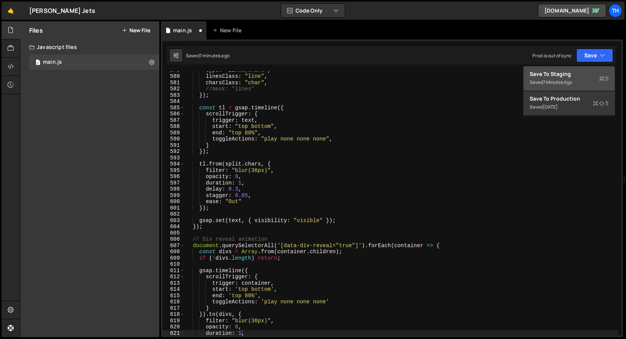
click at [578, 74] on div "Save to Staging S" at bounding box center [569, 74] width 79 height 8
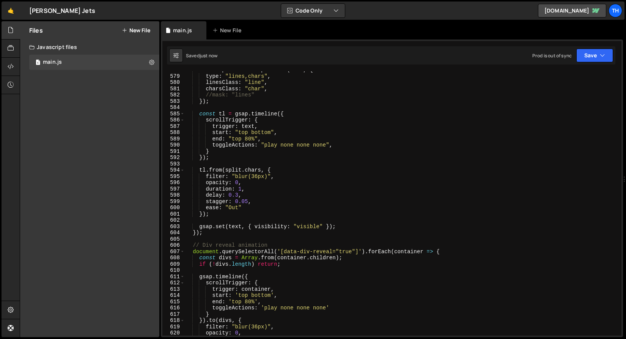
scroll to position [3701, 0]
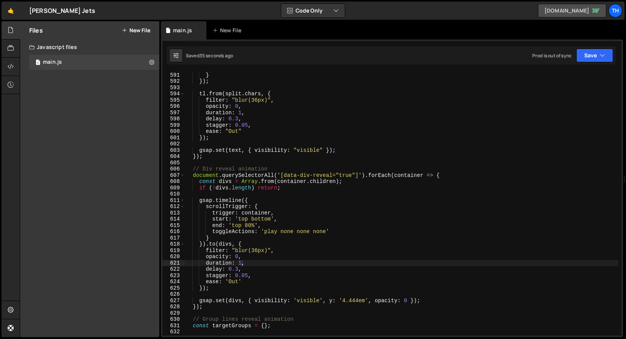
click at [593, 10] on icon at bounding box center [597, 10] width 8 height 5
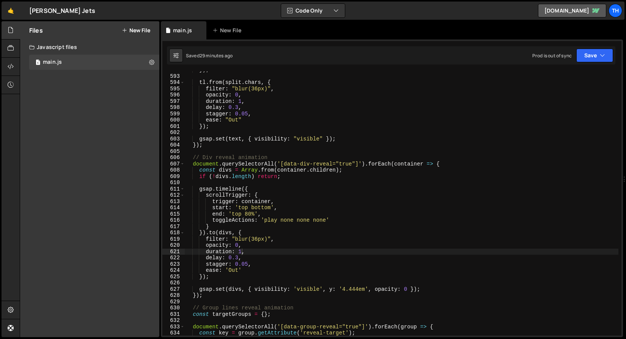
scroll to position [3778, 0]
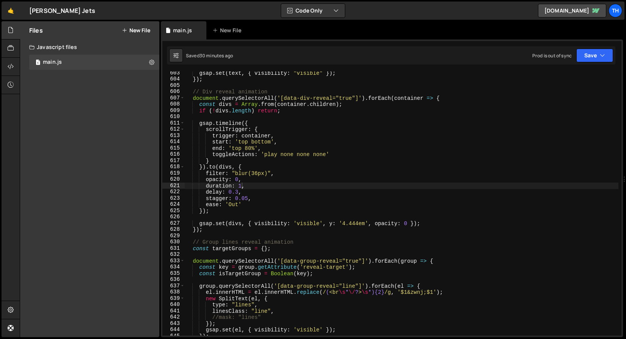
click at [206, 172] on div "gsap . set ( text , { visibility : "visible" }) ; }) ; // Div reveal animation …" at bounding box center [402, 208] width 434 height 277
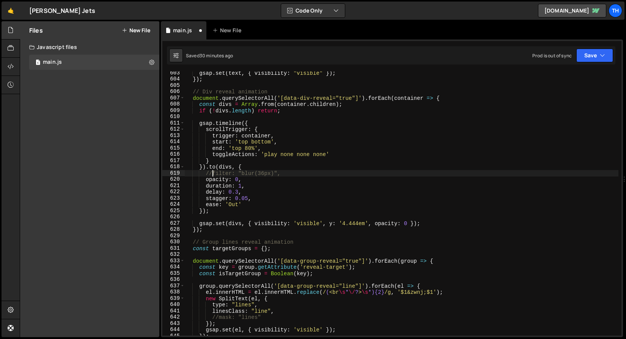
scroll to position [0, 2]
drag, startPoint x: 591, startPoint y: 52, endPoint x: 589, endPoint y: 56, distance: 3.9
click at [591, 52] on button "Save" at bounding box center [595, 56] width 37 height 14
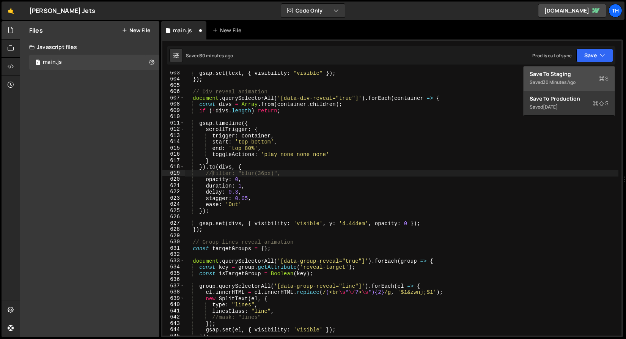
click at [583, 78] on div "Saved 30 minutes ago" at bounding box center [569, 82] width 79 height 9
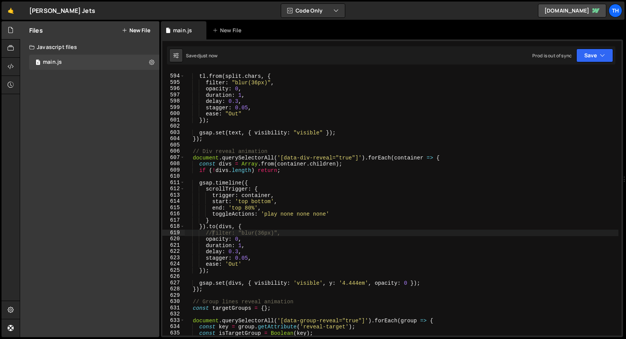
scroll to position [3713, 0]
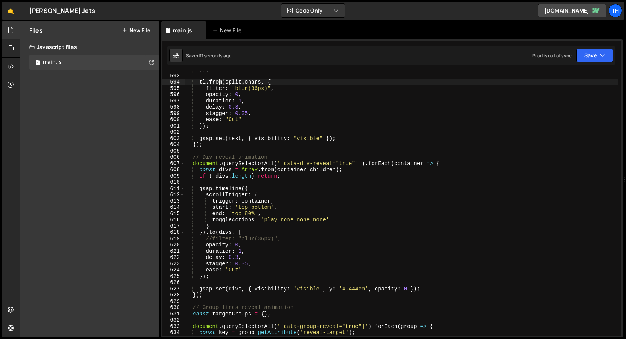
click at [218, 81] on div "}) ; tl . from ( split . chars , { filter : "blur(36px)" , opacity : 0 , durati…" at bounding box center [402, 204] width 434 height 277
click at [215, 230] on div "}) ; tl . from ( split . chars , { filter : "blur(36px)" , opacity : 0 , durati…" at bounding box center [402, 204] width 434 height 277
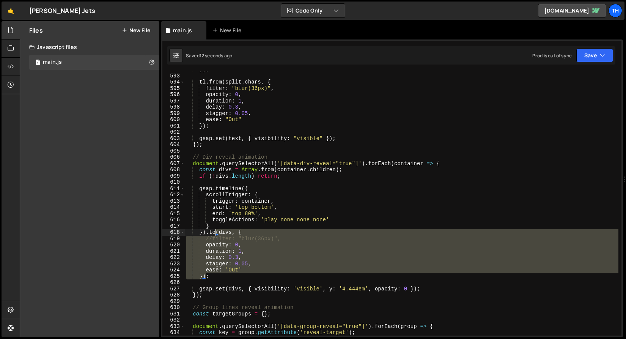
click at [215, 230] on div "}) ; tl . from ( split . chars , { filter : "blur(36px)" , opacity : 0 , durati…" at bounding box center [402, 204] width 434 height 277
paste textarea "from;"
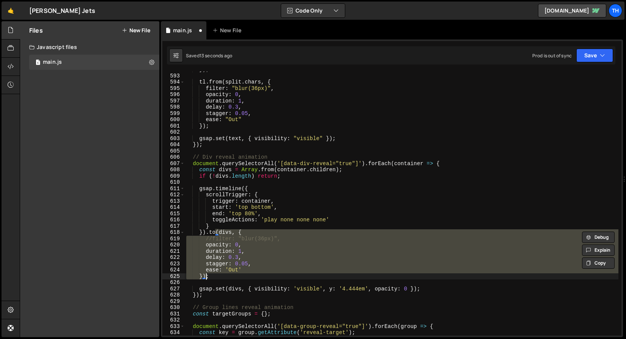
click at [213, 235] on div "}) ; tl . from ( split . chars , { filter : "blur(36px)" , opacity : 0 , durati…" at bounding box center [402, 204] width 434 height 277
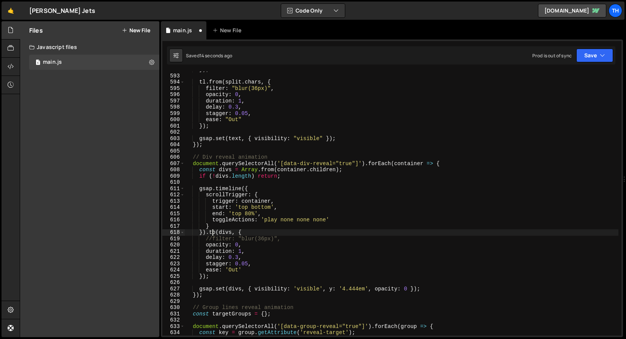
click at [213, 235] on div "}) ; tl . from ( split . chars , { filter : "blur(36px)" , opacity : 0 , durati…" at bounding box center [402, 204] width 434 height 277
paste textarea "from"
click at [199, 288] on div "}) ; tl . from ( split . chars , { filter : "blur(36px)" , opacity : 0 , durati…" at bounding box center [402, 204] width 434 height 277
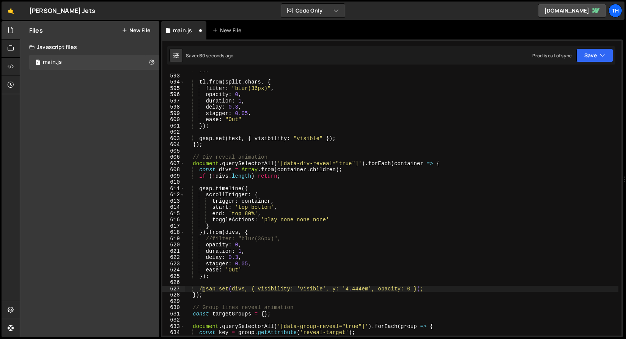
scroll to position [0, 1]
click at [597, 58] on button "Save" at bounding box center [595, 56] width 37 height 14
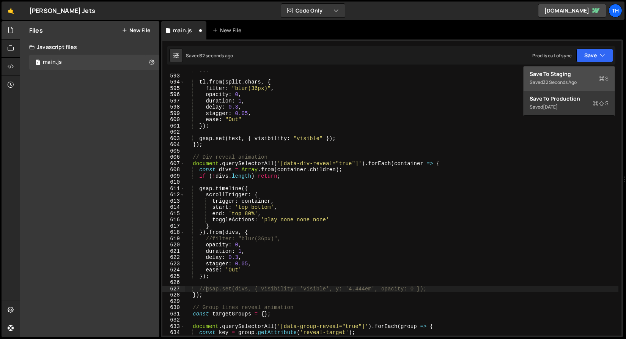
click at [593, 69] on button "Save to Staging S Saved 32 seconds ago" at bounding box center [569, 78] width 91 height 25
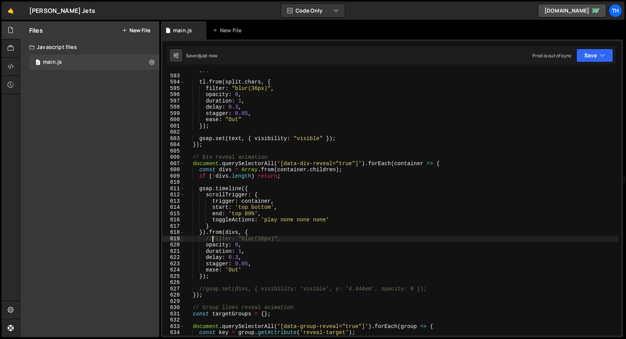
click at [212, 238] on div "}) ; tl . from ( split . chars , { filter : "blur(36px)" , opacity : 0 , durati…" at bounding box center [402, 204] width 434 height 277
click at [583, 60] on button "Save" at bounding box center [595, 56] width 37 height 14
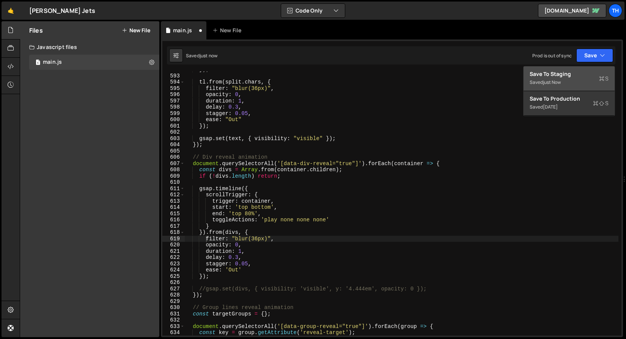
click at [579, 70] on div "Save to Staging S" at bounding box center [569, 74] width 79 height 8
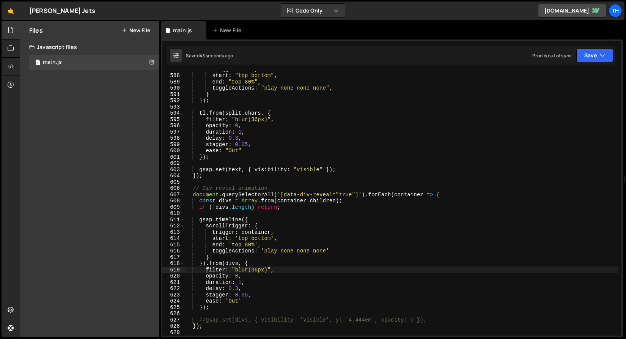
scroll to position [3755, 0]
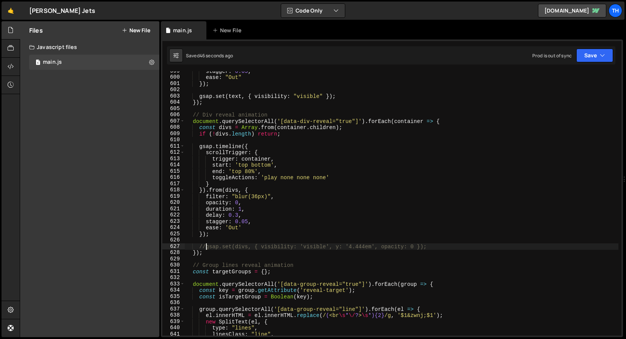
click at [207, 247] on div "stagger : 0.05 , ease : "Out" }) ; gsap . set ( text , { visibility : "visible"…" at bounding box center [402, 206] width 434 height 277
click at [604, 57] on icon "button" at bounding box center [602, 56] width 5 height 8
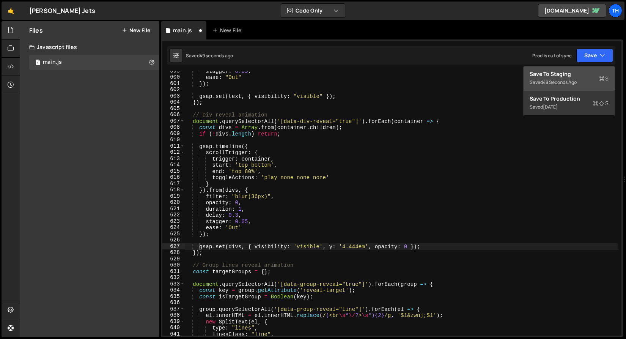
click at [591, 79] on div "Saved 49 seconds ago" at bounding box center [569, 82] width 79 height 9
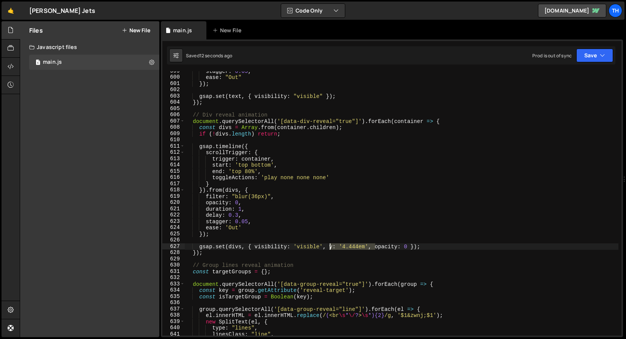
drag, startPoint x: 375, startPoint y: 246, endPoint x: 329, endPoint y: 245, distance: 45.9
click at [329, 245] on div "stagger : 0.05 , ease : "Out" }) ; gsap . set ( text , { visibility : "visible"…" at bounding box center [402, 206] width 434 height 277
click at [326, 246] on div "stagger : 0.05 , ease : "Out" }) ; gsap . set ( text , { visibility : "visible"…" at bounding box center [402, 206] width 434 height 277
drag, startPoint x: 330, startPoint y: 247, endPoint x: 369, endPoint y: 247, distance: 38.7
click at [369, 247] on div "stagger : 0.05 , ease : "Out" }) ; gsap . set ( text , { visibility : "visible"…" at bounding box center [402, 206] width 434 height 277
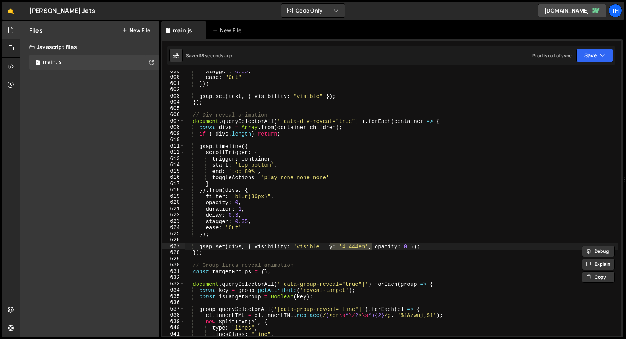
drag, startPoint x: 372, startPoint y: 244, endPoint x: 331, endPoint y: 246, distance: 41.4
click at [331, 246] on div "stagger : 0.05 , ease : "Out" }) ; gsap . set ( text , { visibility : "visible"…" at bounding box center [402, 206] width 434 height 277
click at [276, 196] on div "stagger : 0.05 , ease : "Out" }) ; gsap . set ( text , { visibility : "visible"…" at bounding box center [402, 206] width 434 height 277
type textarea "filter: "blur(36px)","
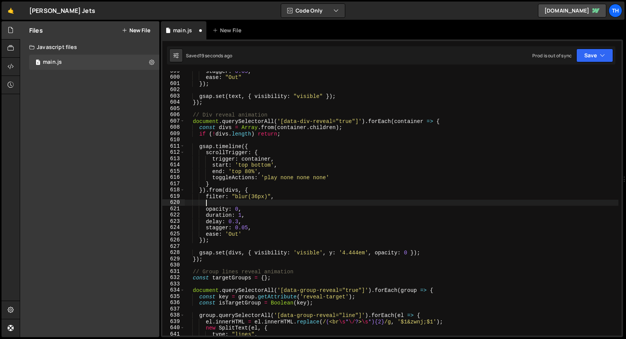
scroll to position [0, 1]
paste textarea "y: '4.444em',"
drag, startPoint x: 219, startPoint y: 203, endPoint x: 236, endPoint y: 202, distance: 17.1
click at [226, 203] on div "stagger : 0.05 , ease : "Out" }) ; gsap . set ( text , { visibility : "visible"…" at bounding box center [402, 206] width 434 height 277
drag, startPoint x: 244, startPoint y: 202, endPoint x: 216, endPoint y: 202, distance: 28.1
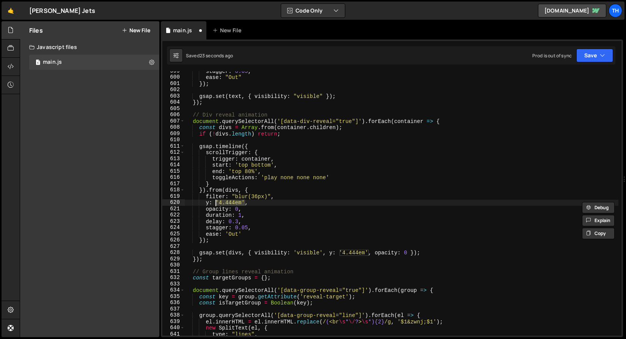
click at [216, 202] on div "stagger : 0.05 , ease : "Out" }) ; gsap . set ( text , { visibility : "visible"…" at bounding box center [402, 206] width 434 height 277
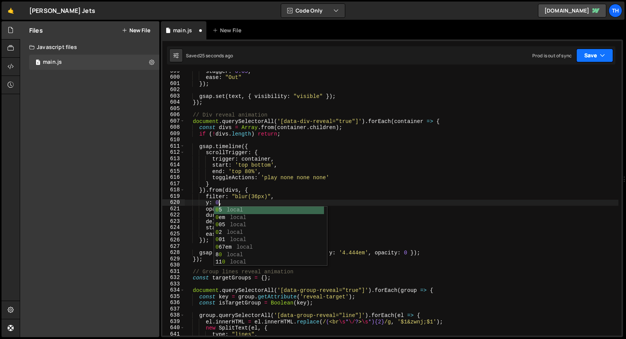
click at [610, 53] on button "Save" at bounding box center [595, 56] width 37 height 14
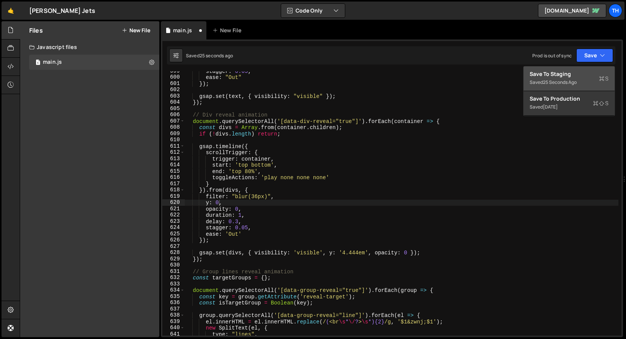
click at [598, 74] on div "Save to Staging S" at bounding box center [569, 74] width 79 height 8
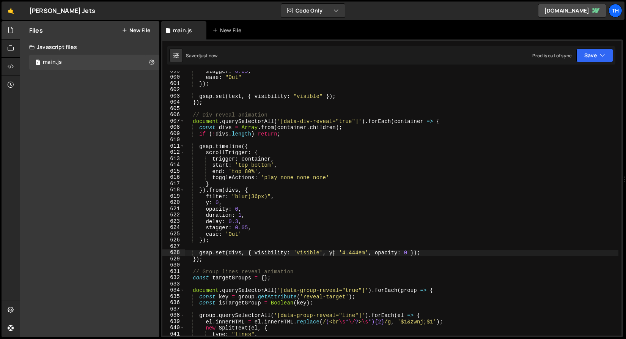
click at [331, 252] on div "stagger : 0.05 , ease : "Out" }) ; gsap . set ( text , { visibility : "visible"…" at bounding box center [402, 206] width 434 height 277
drag, startPoint x: 329, startPoint y: 252, endPoint x: 375, endPoint y: 252, distance: 46.3
click at [375, 252] on div "stagger : 0.05 , ease : "Out" }) ; gsap . set ( text , { visibility : "visible"…" at bounding box center [402, 206] width 434 height 277
click at [207, 204] on div "stagger : 0.05 , ease : "Out" }) ; gsap . set ( text , { visibility : "visible"…" at bounding box center [402, 206] width 434 height 277
type textarea "y: 0,"
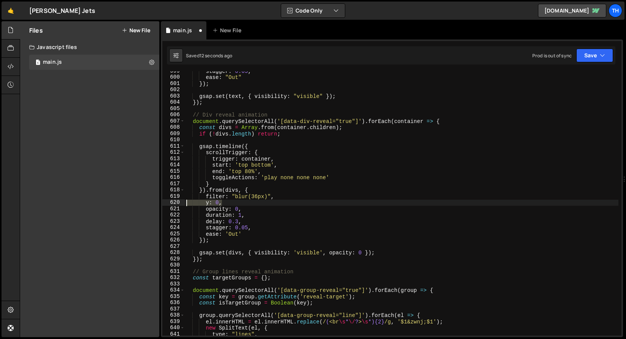
drag, startPoint x: 230, startPoint y: 202, endPoint x: 180, endPoint y: 205, distance: 50.2
click at [180, 205] on div "y: 0, 599 600 601 602 603 604 605 606 607 608 609 610 611 612 613 614 615 616 6…" at bounding box center [391, 203] width 459 height 264
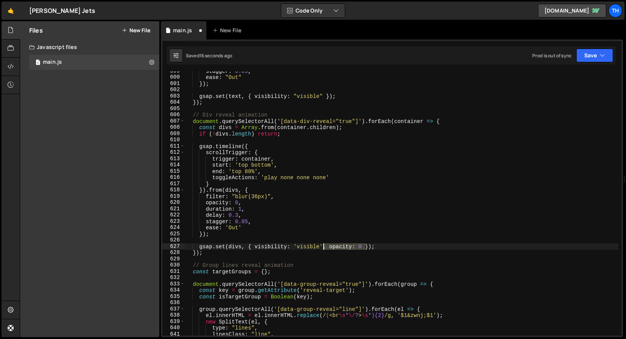
drag, startPoint x: 365, startPoint y: 247, endPoint x: 323, endPoint y: 247, distance: 41.8
click at [323, 247] on div "stagger : 0.05 , ease : "Out" }) ; gsap . set ( text , { visibility : "visible"…" at bounding box center [402, 206] width 434 height 277
type textarea "gsap.set(divs, { visibility: 'visible' });"
click at [374, 242] on div "stagger : 0.05 , ease : "Out" }) ; gsap . set ( text , { visibility : "visible"…" at bounding box center [402, 206] width 434 height 277
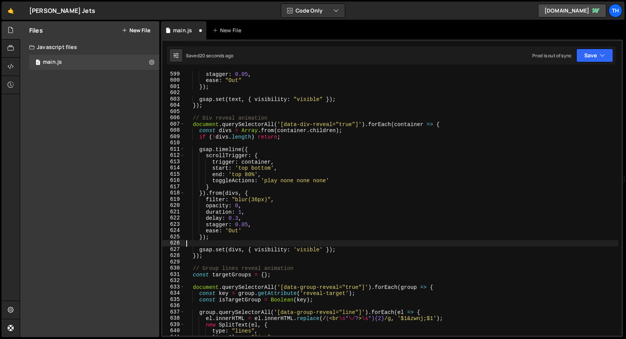
scroll to position [3752, 0]
click at [589, 51] on button "Save" at bounding box center [595, 56] width 37 height 14
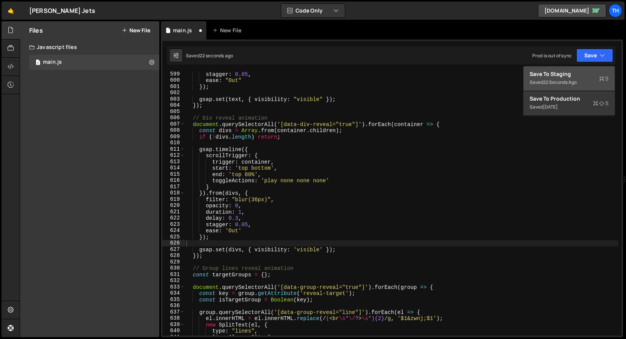
click at [577, 77] on div "Save to Staging S" at bounding box center [569, 74] width 79 height 8
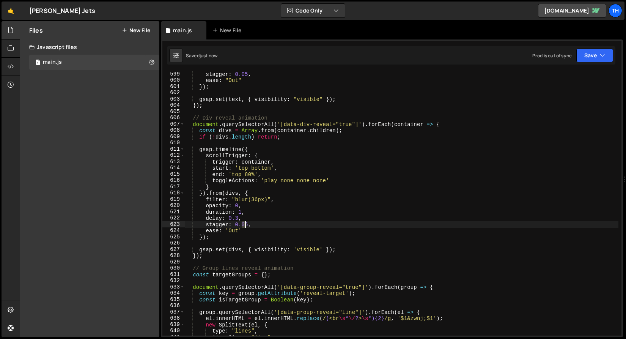
click at [246, 223] on div "stagger : 0.05 , ease : "Out" }) ; gsap . set ( text , { visibility : "visible"…" at bounding box center [402, 209] width 434 height 277
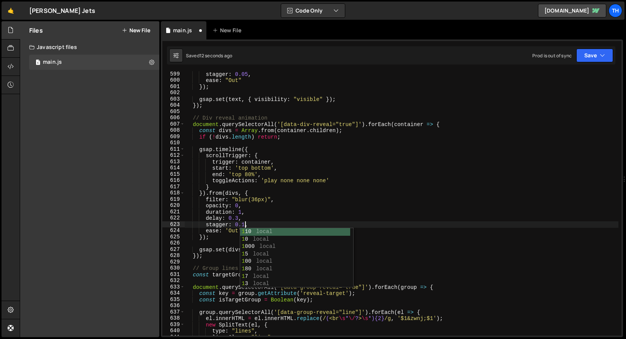
click at [603, 46] on div "stagger: 0.1, 599 600 601 602 603 604 605 606 607 608 609 610 611 612 613 614 6…" at bounding box center [392, 188] width 462 height 298
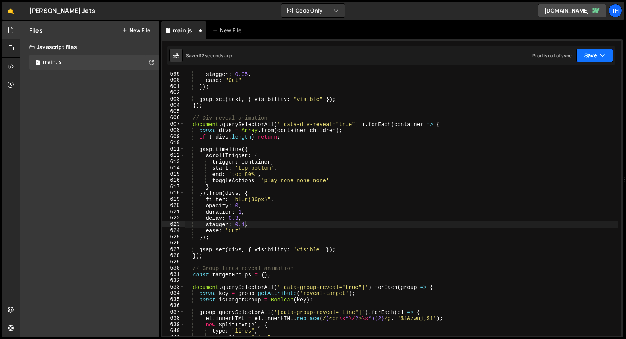
click at [603, 59] on icon "button" at bounding box center [602, 56] width 5 height 8
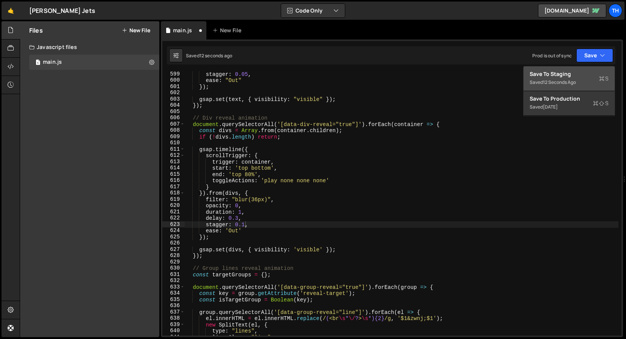
click at [585, 82] on div "Saved 12 seconds ago" at bounding box center [569, 82] width 79 height 9
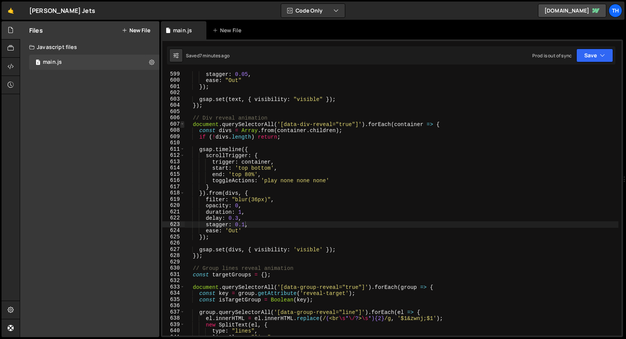
click at [182, 121] on span at bounding box center [182, 124] width 4 height 6
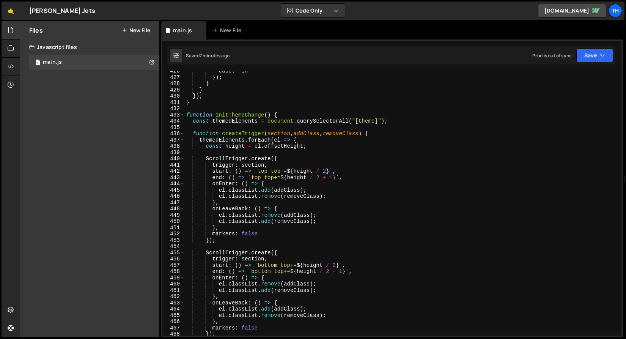
scroll to position [2585, 0]
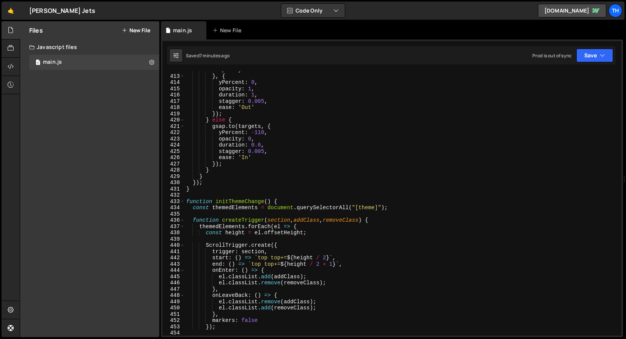
click at [184, 204] on div "433" at bounding box center [173, 202] width 22 height 6
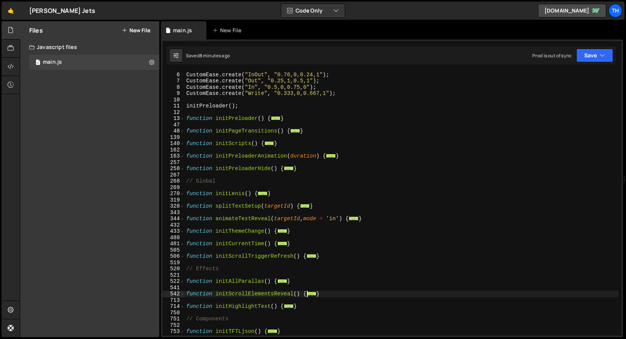
scroll to position [78, 0]
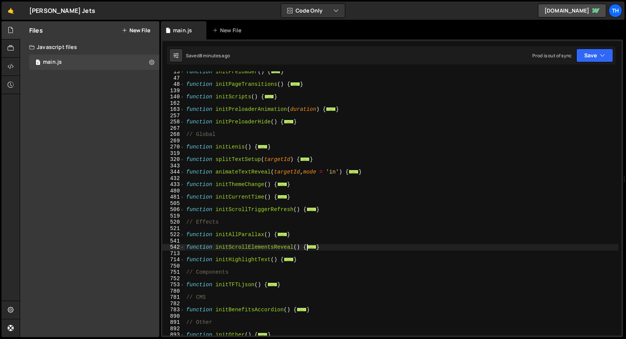
click at [206, 208] on div "function initPreloader ( ) { ... } function initPageTransitions ( ) { ... } fun…" at bounding box center [402, 207] width 434 height 277
click at [183, 246] on span at bounding box center [182, 247] width 4 height 6
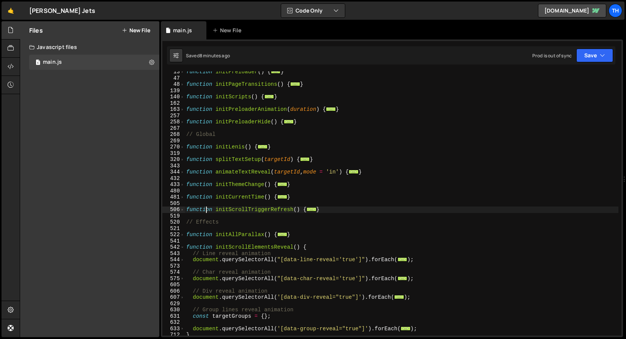
scroll to position [177, 0]
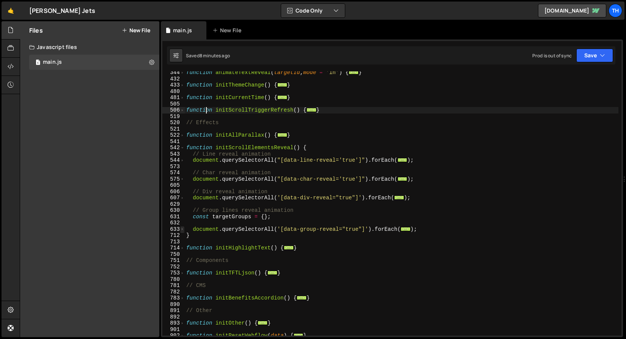
click at [182, 230] on span at bounding box center [182, 229] width 4 height 6
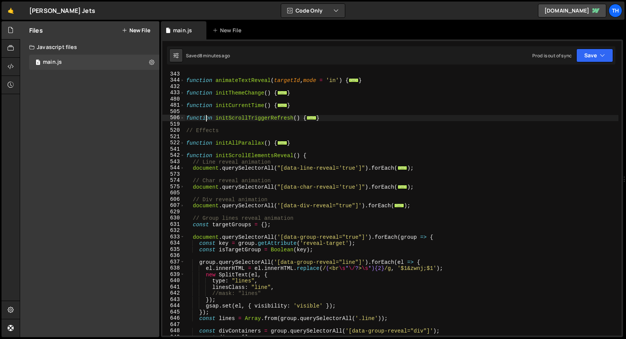
scroll to position [170, 0]
click at [180, 260] on div "637" at bounding box center [173, 262] width 22 height 6
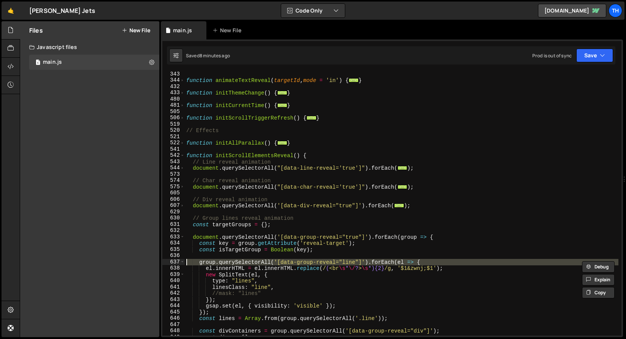
click at [183, 232] on div "632" at bounding box center [173, 230] width 22 height 6
click at [186, 271] on div "function animateTextReveal ( targetId , mode = 'in' ) { ... } function initThem…" at bounding box center [402, 203] width 434 height 264
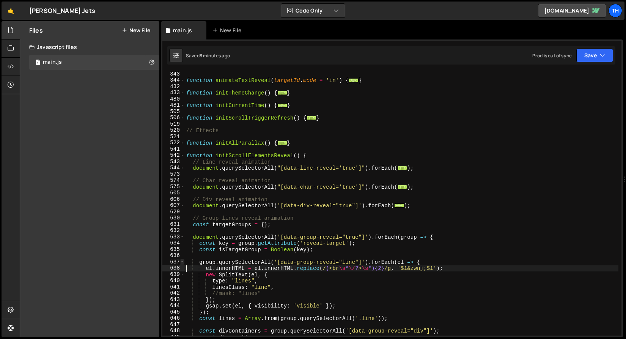
click at [183, 262] on span at bounding box center [182, 262] width 4 height 6
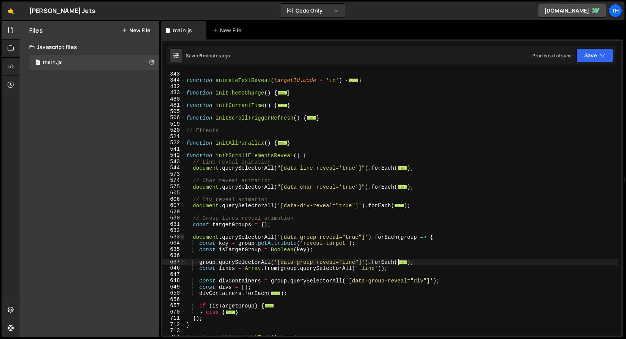
click at [183, 238] on span at bounding box center [182, 237] width 4 height 6
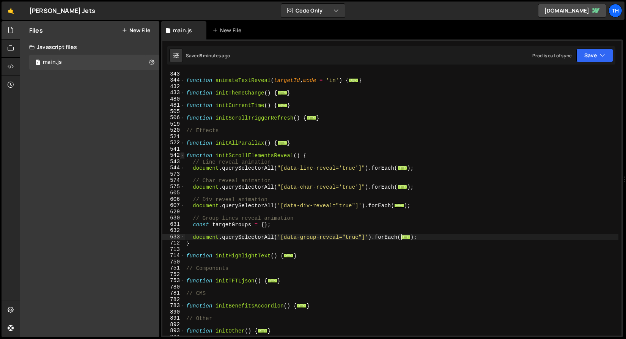
click at [183, 155] on span at bounding box center [182, 155] width 4 height 6
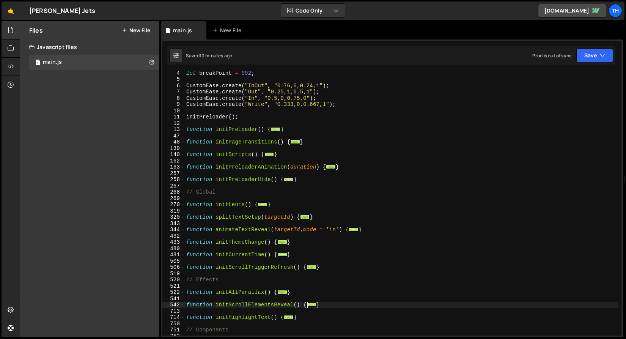
scroll to position [0, 0]
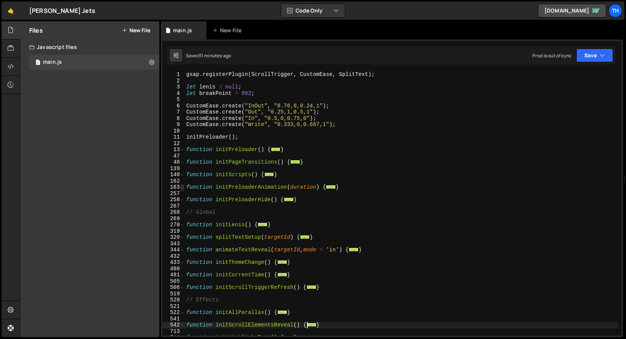
click at [183, 186] on span at bounding box center [182, 187] width 4 height 6
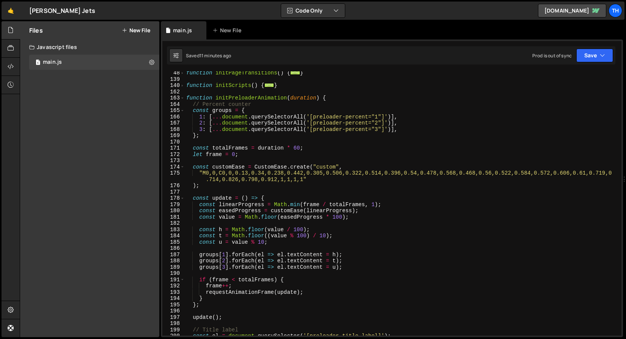
scroll to position [41, 0]
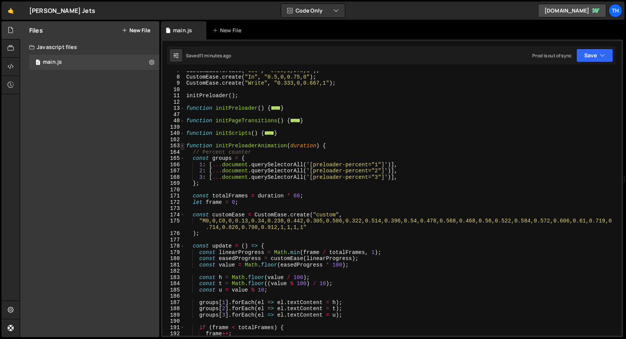
click at [183, 147] on span at bounding box center [182, 146] width 4 height 6
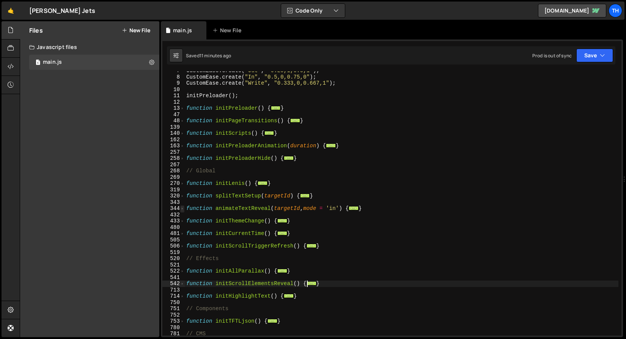
click at [181, 210] on span at bounding box center [182, 208] width 4 height 6
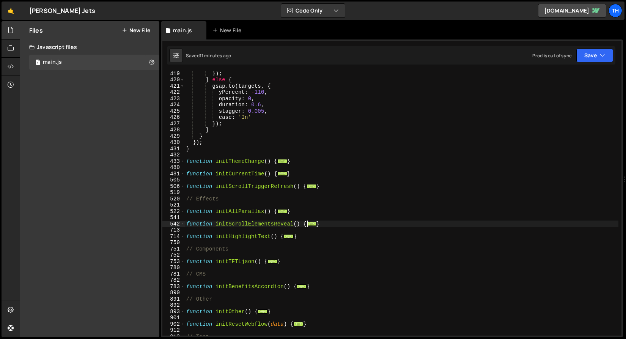
scroll to position [679, 0]
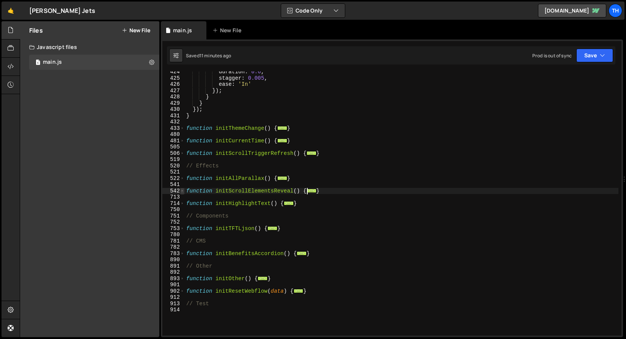
click at [182, 192] on span at bounding box center [182, 191] width 4 height 6
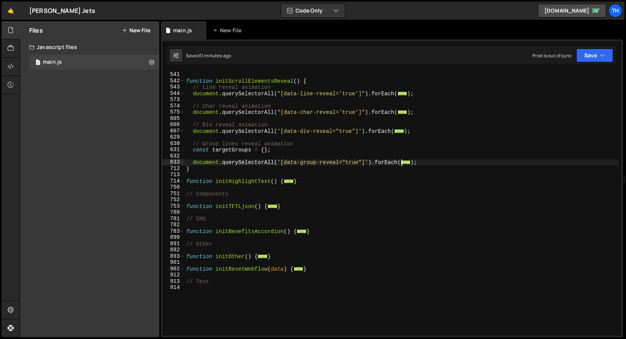
scroll to position [786, 0]
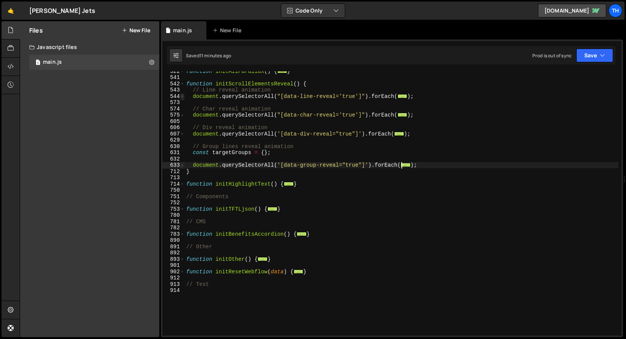
click at [183, 97] on span at bounding box center [182, 96] width 4 height 6
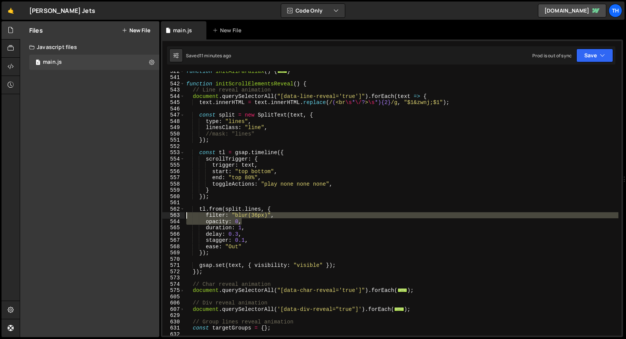
drag, startPoint x: 260, startPoint y: 221, endPoint x: 170, endPoint y: 217, distance: 90.1
click at [170, 217] on div "el.innerHTML = el.innerHTML.replace(/(<br\s*\/?>\s*){2}/g, '$1&zwnj;$1'); 522 5…" at bounding box center [391, 203] width 459 height 264
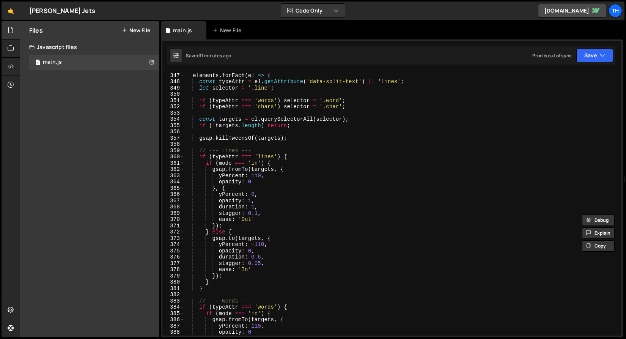
scroll to position [193, 0]
click at [244, 183] on div "elements . forEach ( el => { const typeAttr = el . getAttribute ( 'data-split-t…" at bounding box center [402, 204] width 434 height 277
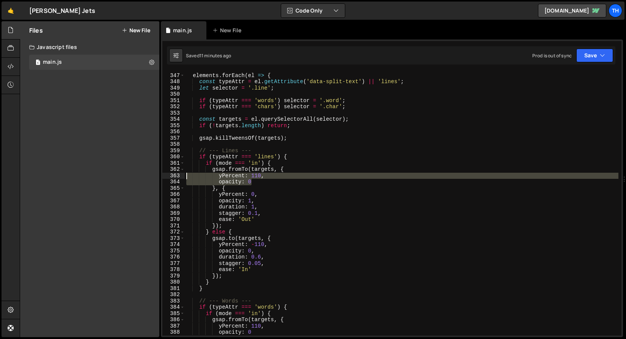
drag, startPoint x: 262, startPoint y: 182, endPoint x: 131, endPoint y: 176, distance: 131.1
click at [131, 176] on div "Files New File Javascript files 1 main.js 0 CSS files Copy share link Edit File…" at bounding box center [323, 179] width 607 height 316
paste textarea "opacity: 0,"
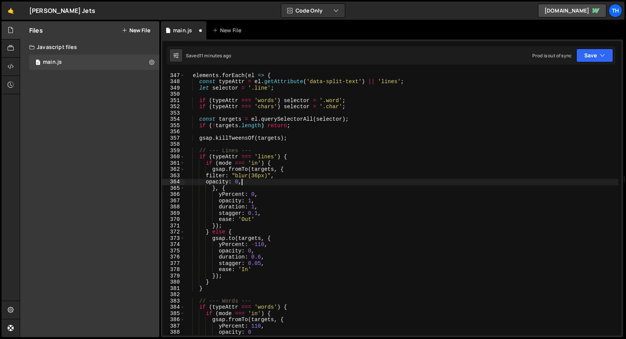
scroll to position [0, 3]
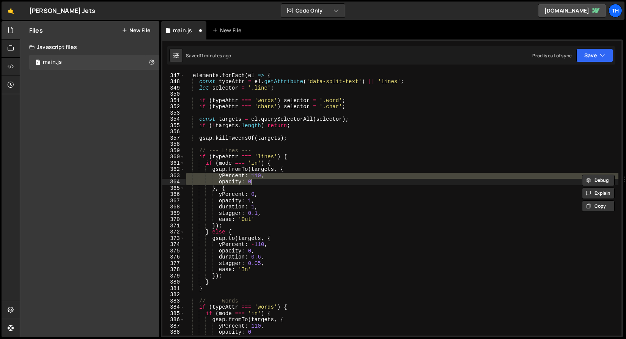
click at [249, 185] on div "elements . forEach ( el => { const typeAttr = el . getAttribute ( 'data-split-t…" at bounding box center [402, 203] width 434 height 264
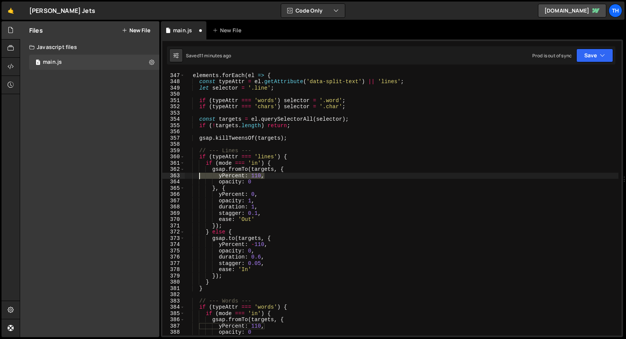
drag, startPoint x: 271, startPoint y: 176, endPoint x: 151, endPoint y: 177, distance: 119.6
click at [151, 177] on div "Files New File Javascript files 1 main.js 0 CSS files Copy share link Edit File…" at bounding box center [323, 179] width 607 height 316
paste textarea "opacity:"
type textarea "opacity: 0,"
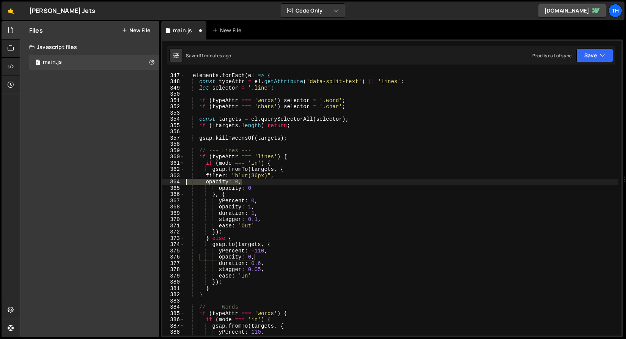
drag, startPoint x: 250, startPoint y: 182, endPoint x: 173, endPoint y: 184, distance: 76.7
click at [173, 184] on div "opacity: 0, 346 347 348 349 350 351 352 353 354 355 356 357 358 359 360 361 362…" at bounding box center [391, 203] width 459 height 264
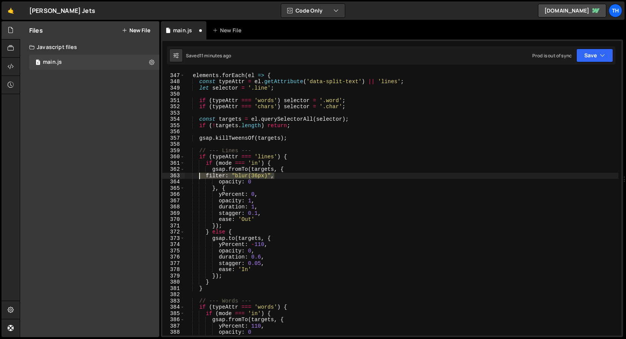
drag, startPoint x: 292, startPoint y: 178, endPoint x: 199, endPoint y: 175, distance: 92.7
click at [199, 175] on div "elements . forEach ( el => { const typeAttr = el . getAttribute ( 'data-split-t…" at bounding box center [402, 204] width 434 height 277
click at [245, 190] on div "elements . forEach ( el => { const typeAttr = el . getAttribute ( 'data-split-t…" at bounding box center [402, 204] width 434 height 277
drag, startPoint x: 297, startPoint y: 175, endPoint x: 219, endPoint y: 174, distance: 77.4
click at [219, 174] on div "elements . forEach ( el => { const typeAttr = el . getAttribute ( 'data-split-t…" at bounding box center [402, 204] width 434 height 277
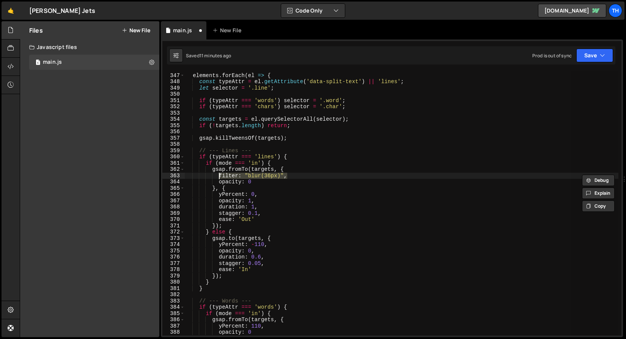
click at [284, 177] on div "elements . forEach ( el => { const typeAttr = el . getAttribute ( 'data-split-t…" at bounding box center [402, 203] width 434 height 264
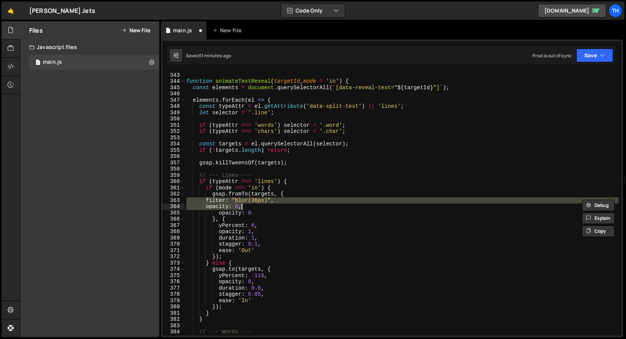
scroll to position [2148, 0]
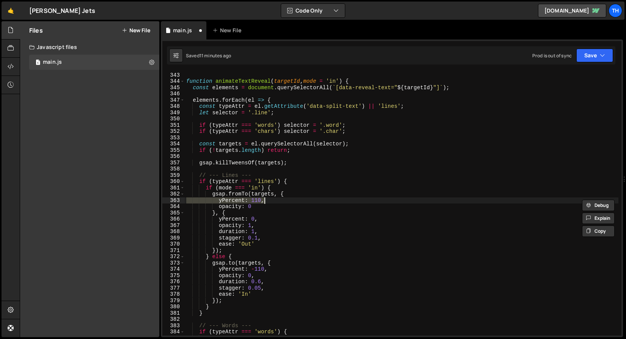
click at [240, 211] on div "} function animateTextReveal ( targetId , mode = 'in' ) { const elements = docu…" at bounding box center [402, 204] width 434 height 277
drag, startPoint x: 220, startPoint y: 202, endPoint x: 270, endPoint y: 201, distance: 49.4
click at [270, 201] on div "} function animateTextReveal ( targetId , mode = 'in' ) { const elements = docu…" at bounding box center [402, 204] width 434 height 277
paste textarea "filter: "blur(36px)""
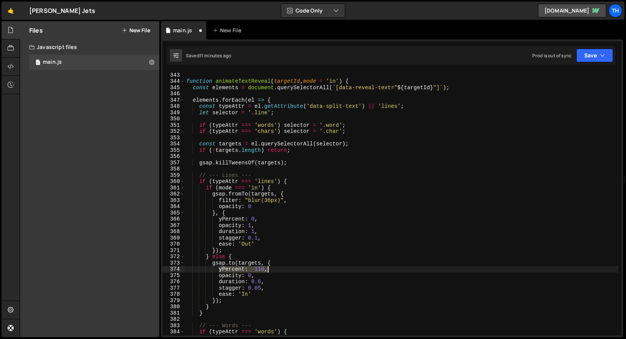
drag, startPoint x: 219, startPoint y: 270, endPoint x: 303, endPoint y: 269, distance: 84.7
click at [304, 269] on div "} function animateTextReveal ( targetId , mode = 'in' ) { const elements = docu…" at bounding box center [402, 204] width 434 height 277
paste textarea "filter: "blur(36px)""
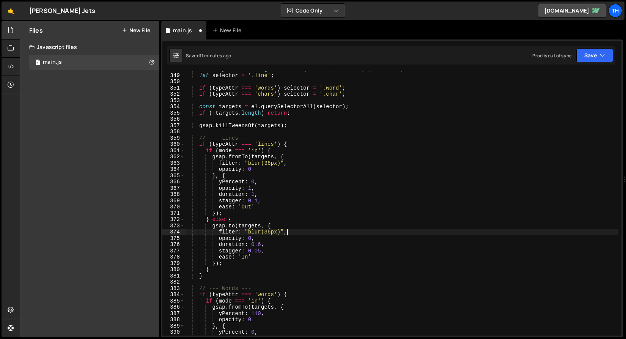
scroll to position [2185, 0]
click at [595, 46] on div "filter: "blur(36px)", 348 349 350 351 352 353 354 355 356 357 358 359 360 361 3…" at bounding box center [392, 188] width 462 height 298
click at [593, 51] on button "Save" at bounding box center [595, 56] width 37 height 14
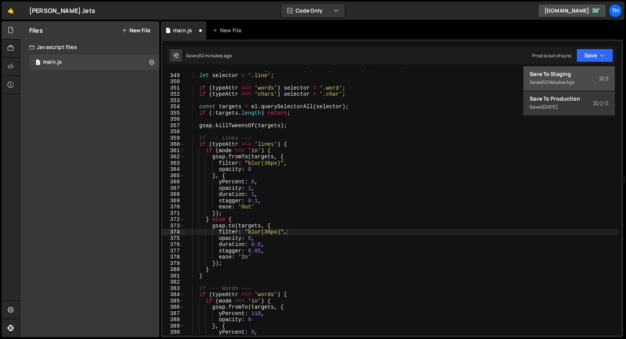
click at [582, 74] on div "Save to Staging S" at bounding box center [569, 74] width 79 height 8
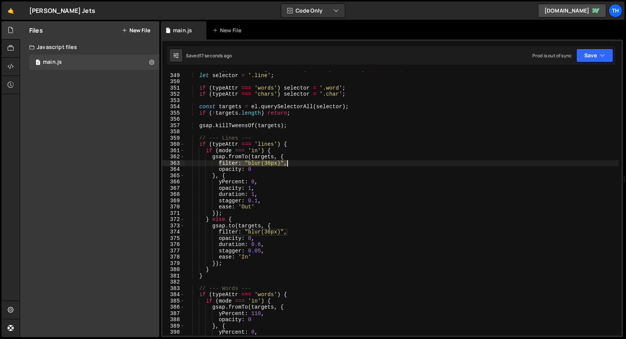
drag, startPoint x: 218, startPoint y: 164, endPoint x: 295, endPoint y: 161, distance: 77.1
click at [295, 161] on div "const typeAttr = el . getAttribute ( 'data-split-text' ) || 'lines' ; let selec…" at bounding box center [402, 204] width 434 height 277
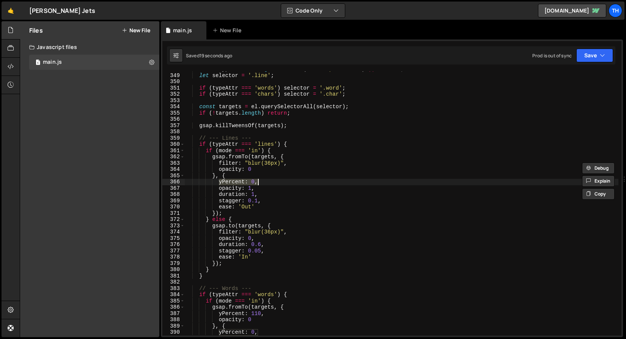
drag, startPoint x: 219, startPoint y: 181, endPoint x: 299, endPoint y: 182, distance: 80.5
click at [299, 182] on html "Projects [GEOGRAPHIC_DATA] Blog Th Projects Your Teams Invite team member Accou…" at bounding box center [313, 169] width 626 height 339
paste textarea "filter: "blur(36px)""
drag, startPoint x: 265, startPoint y: 182, endPoint x: 271, endPoint y: 182, distance: 6.1
click at [271, 182] on div "const typeAttr = el . getAttribute ( 'data-split-text' ) || 'lines' ; let selec…" at bounding box center [402, 204] width 434 height 277
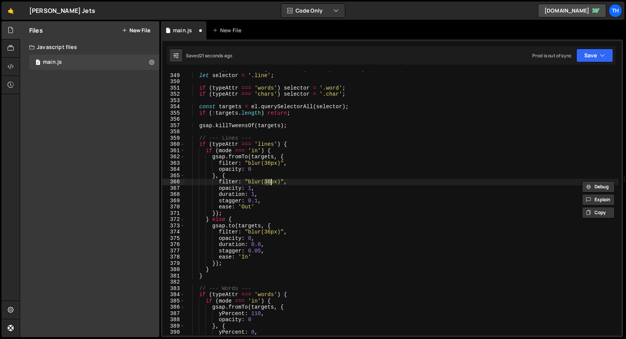
scroll to position [0, 5]
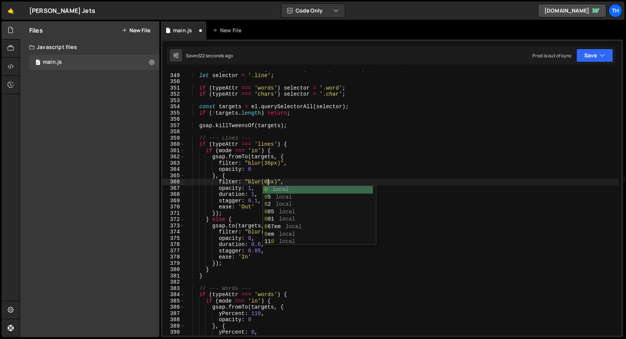
click at [253, 191] on div "const typeAttr = el . getAttribute ( 'data-split-text' ) || 'lines' ; let selec…" at bounding box center [402, 204] width 434 height 277
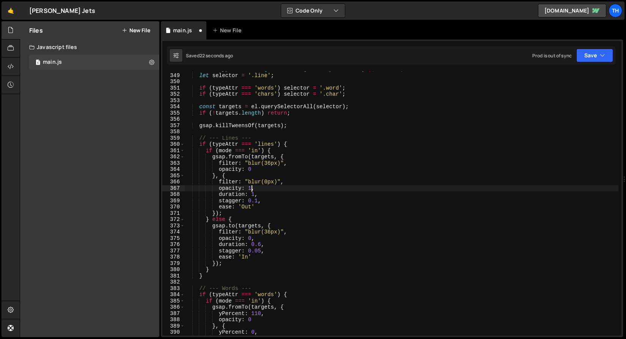
scroll to position [0, 4]
click at [604, 59] on icon "button" at bounding box center [602, 56] width 5 height 8
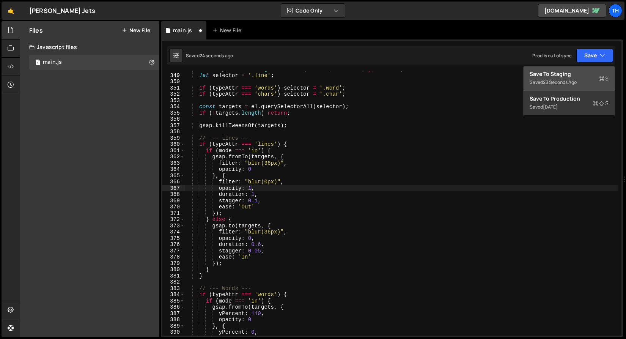
click at [588, 80] on div "Saved 23 seconds ago" at bounding box center [569, 82] width 79 height 9
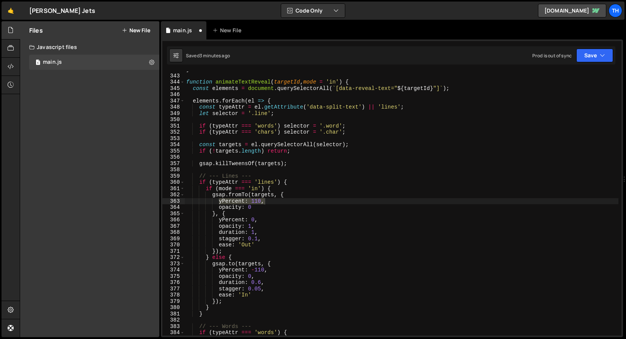
scroll to position [2150, 0]
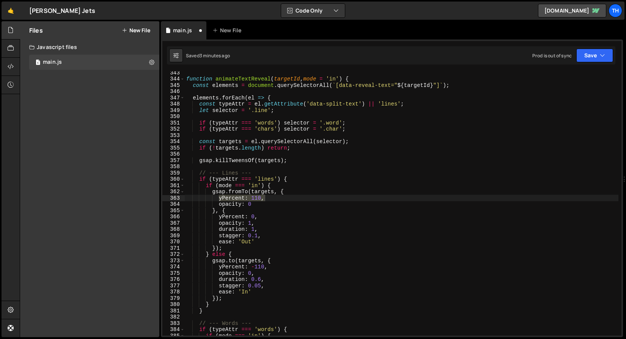
click at [260, 285] on div "function animateTextReveal ( targetId , mode = 'in' ) { const elements = docume…" at bounding box center [402, 207] width 434 height 277
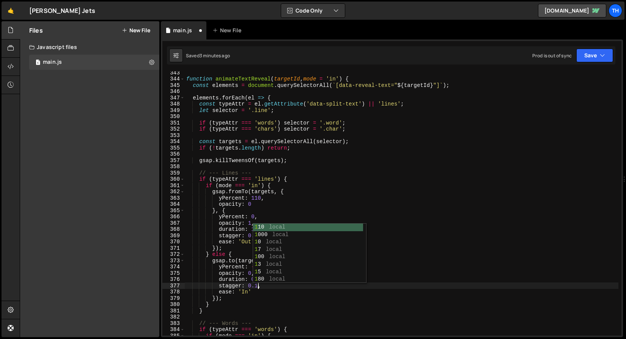
scroll to position [0, 5]
click at [210, 304] on div "function animateTextReveal ( targetId , mode = 'in' ) { const elements = docume…" at bounding box center [402, 207] width 434 height 277
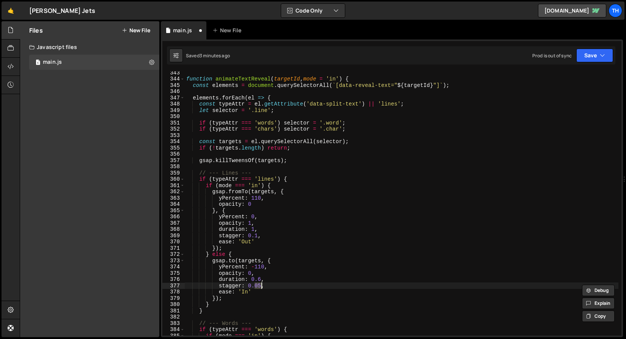
click at [235, 253] on div "function animateTextReveal ( targetId , mode = 'in' ) { const elements = docume…" at bounding box center [402, 207] width 434 height 277
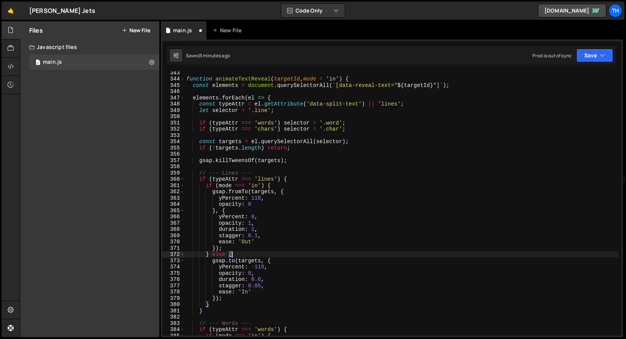
click at [582, 63] on div "Saved 3 minutes ago Prod is out of sync Upgrade to Edit Save Save to Staging S …" at bounding box center [391, 55] width 449 height 18
click at [586, 56] on button "Save" at bounding box center [595, 56] width 37 height 14
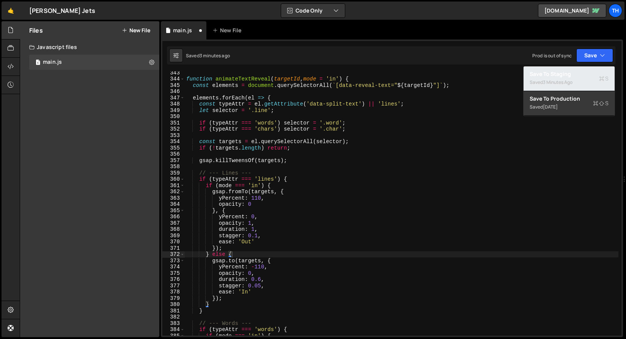
click at [577, 77] on div "Save to Staging S" at bounding box center [569, 74] width 79 height 8
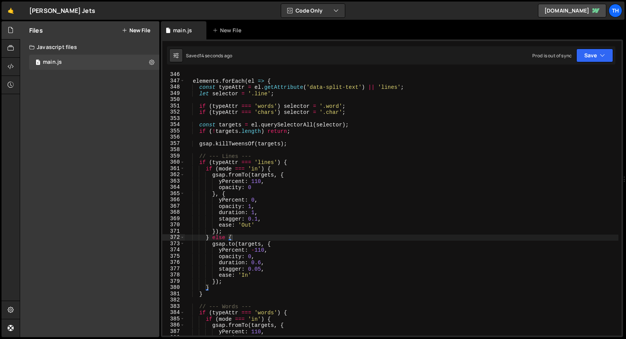
scroll to position [2207, 0]
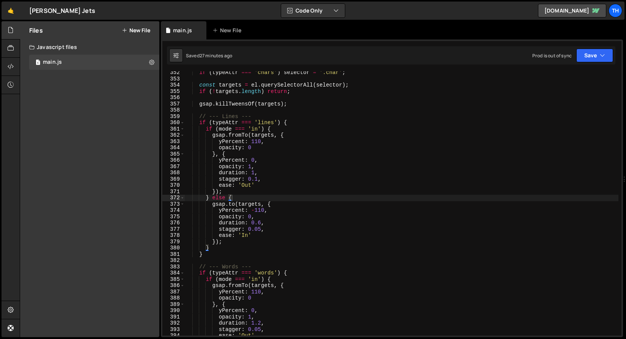
click at [246, 136] on div "if ( typeAttr === 'chars' ) selector = '.char' ; const targets = el . querySele…" at bounding box center [402, 207] width 434 height 277
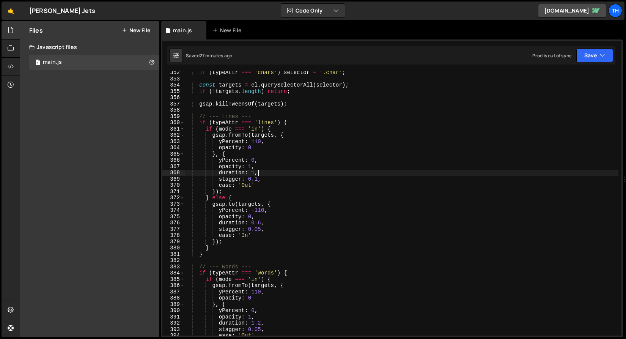
click at [262, 174] on div "if ( typeAttr === 'chars' ) selector = '.char' ; const targets = el . querySele…" at bounding box center [402, 207] width 434 height 277
type textarea "duration: 1,"
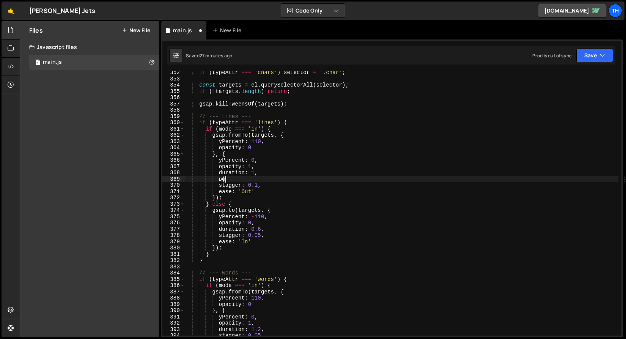
type textarea "в"
click at [594, 50] on button "Save" at bounding box center [595, 56] width 37 height 14
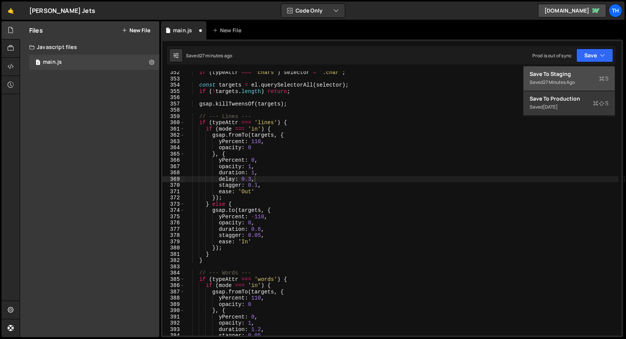
click at [580, 73] on div "Save to Staging S" at bounding box center [569, 74] width 79 height 8
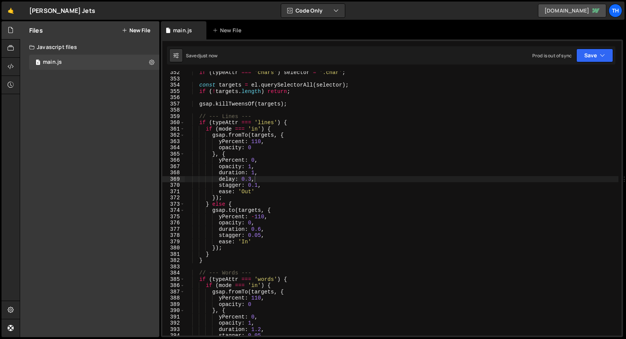
click at [589, 13] on link "[DOMAIN_NAME]" at bounding box center [572, 11] width 68 height 14
click at [247, 172] on div "if ( typeAttr === 'chars' ) selector = '.char' ; const targets = el . querySele…" at bounding box center [402, 207] width 434 height 277
click at [257, 185] on div "if ( typeAttr === 'chars' ) selector = '.char' ; const targets = el . querySele…" at bounding box center [402, 207] width 434 height 277
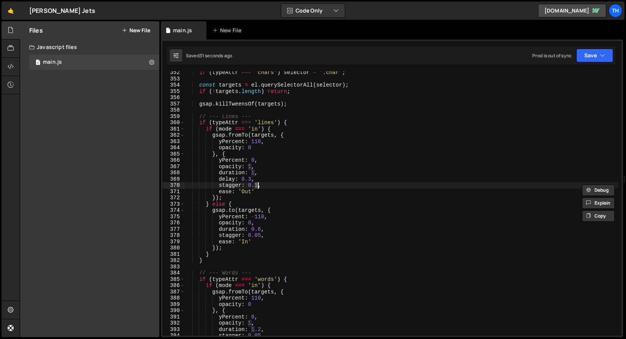
click at [251, 189] on div "if ( typeAttr === 'chars' ) selector = '.char' ; const targets = el . querySele…" at bounding box center [402, 207] width 434 height 277
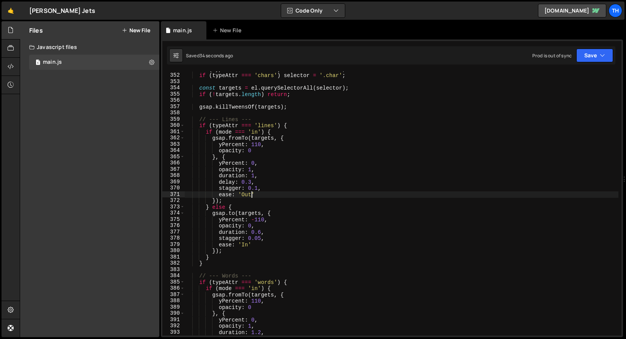
scroll to position [2204, 0]
click at [609, 58] on button "Save" at bounding box center [595, 56] width 37 height 14
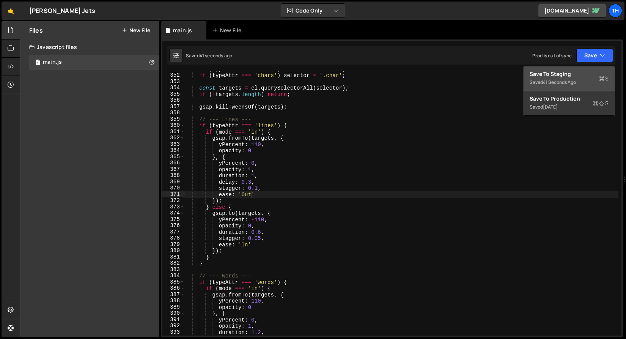
click at [579, 88] on button "Save to Staging S Saved 41 seconds ago" at bounding box center [569, 78] width 91 height 25
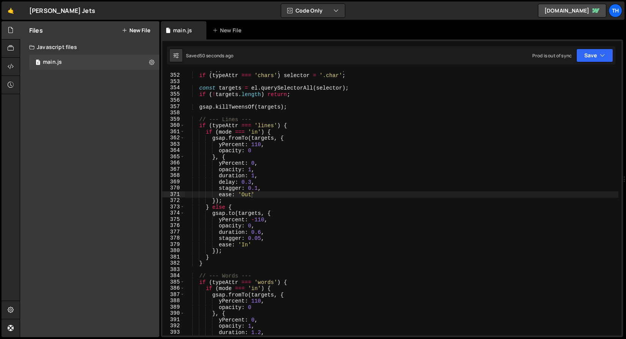
click at [278, 182] on div "if ( typeAttr === 'words' ) selector = '.word' ; if ( typeAttr === 'chars' ) se…" at bounding box center [402, 204] width 434 height 277
click at [258, 187] on div "if ( typeAttr === 'words' ) selector = '.word' ; if ( typeAttr === 'chars' ) se…" at bounding box center [402, 204] width 434 height 277
click at [594, 55] on button "Save" at bounding box center [595, 56] width 37 height 14
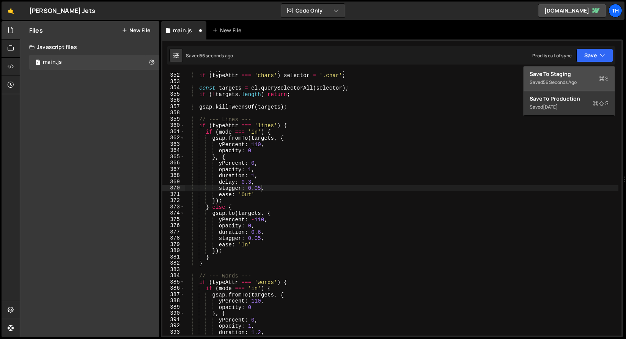
click at [577, 77] on div "Save to Staging S" at bounding box center [569, 74] width 79 height 8
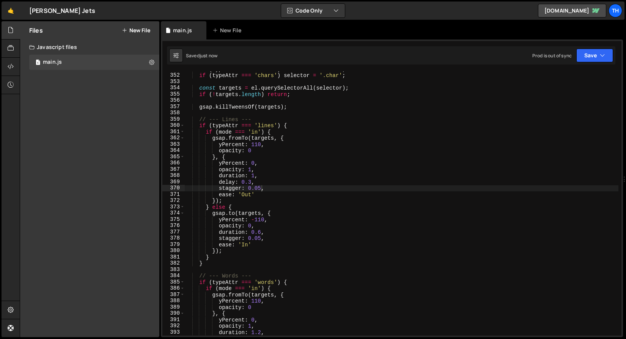
click at [260, 191] on div "if ( typeAttr === 'words' ) selector = '.word' ; if ( typeAttr === 'chars' ) se…" at bounding box center [402, 204] width 434 height 277
click at [261, 188] on div "if ( typeAttr === 'words' ) selector = '.word' ; if ( typeAttr === 'chars' ) se…" at bounding box center [402, 204] width 434 height 277
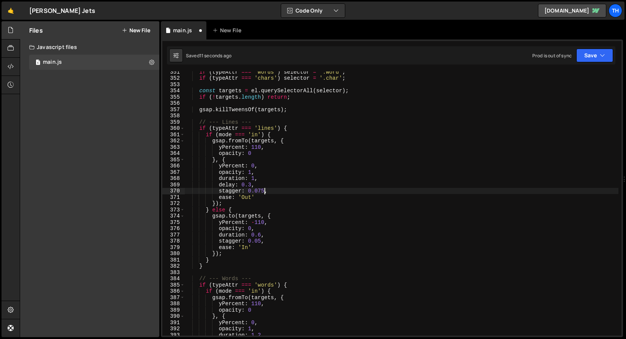
scroll to position [2201, 0]
click at [592, 63] on div "Saved 12 seconds ago Prod is out of sync Upgrade to Edit Save Save to Staging S…" at bounding box center [391, 55] width 449 height 18
click at [592, 59] on button "Save" at bounding box center [595, 56] width 37 height 14
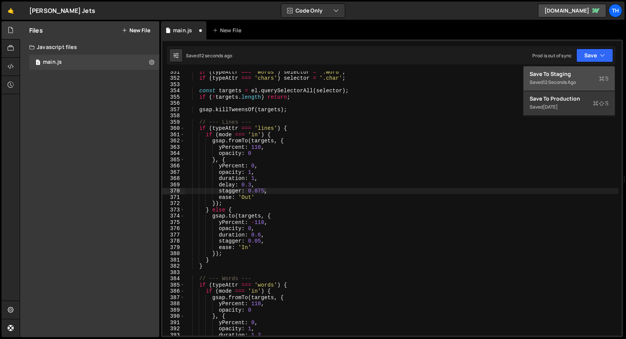
click at [583, 80] on div "Saved 12 seconds ago" at bounding box center [569, 82] width 79 height 9
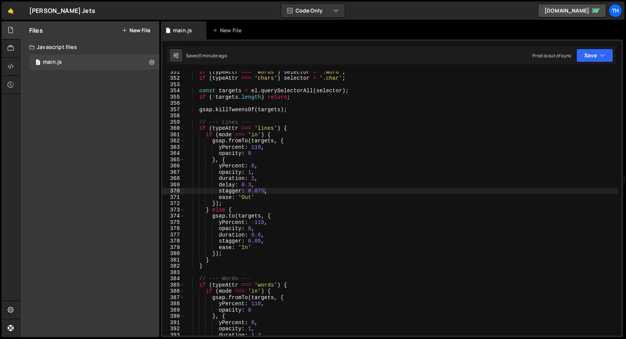
drag, startPoint x: 224, startPoint y: 189, endPoint x: 236, endPoint y: 197, distance: 14.2
click at [225, 189] on div "if ( typeAttr === 'words' ) selector = '.word' ; if ( typeAttr === 'chars' ) se…" at bounding box center [402, 207] width 434 height 277
click at [251, 184] on div "if ( typeAttr === 'words' ) selector = '.word' ; if ( typeAttr === 'chars' ) se…" at bounding box center [402, 207] width 434 height 277
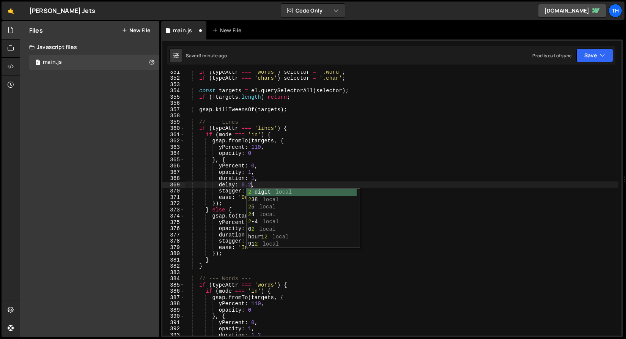
scroll to position [0, 4]
click at [383, 129] on div "if ( typeAttr === 'words' ) selector = '.word' ; if ( typeAttr === 'chars' ) se…" at bounding box center [402, 207] width 434 height 277
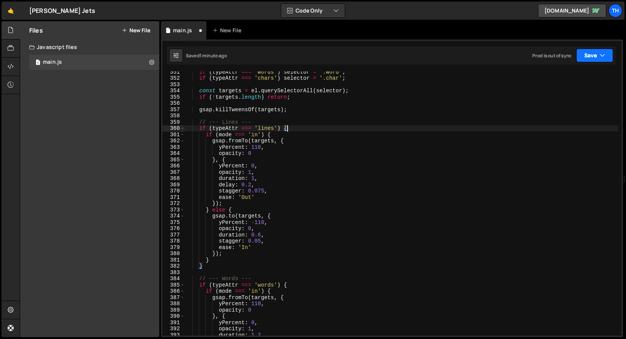
type textarea "if (typeAttr === 'lines') {"
click at [595, 61] on button "Save" at bounding box center [595, 56] width 37 height 14
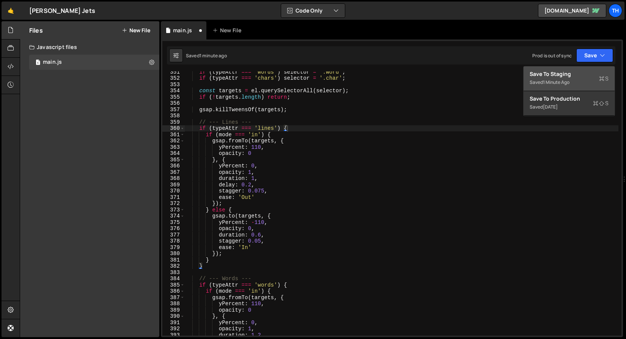
click at [591, 67] on button "Save to Staging S Saved 1 minute ago" at bounding box center [569, 78] width 91 height 25
